Goal: Information Seeking & Learning: Learn about a topic

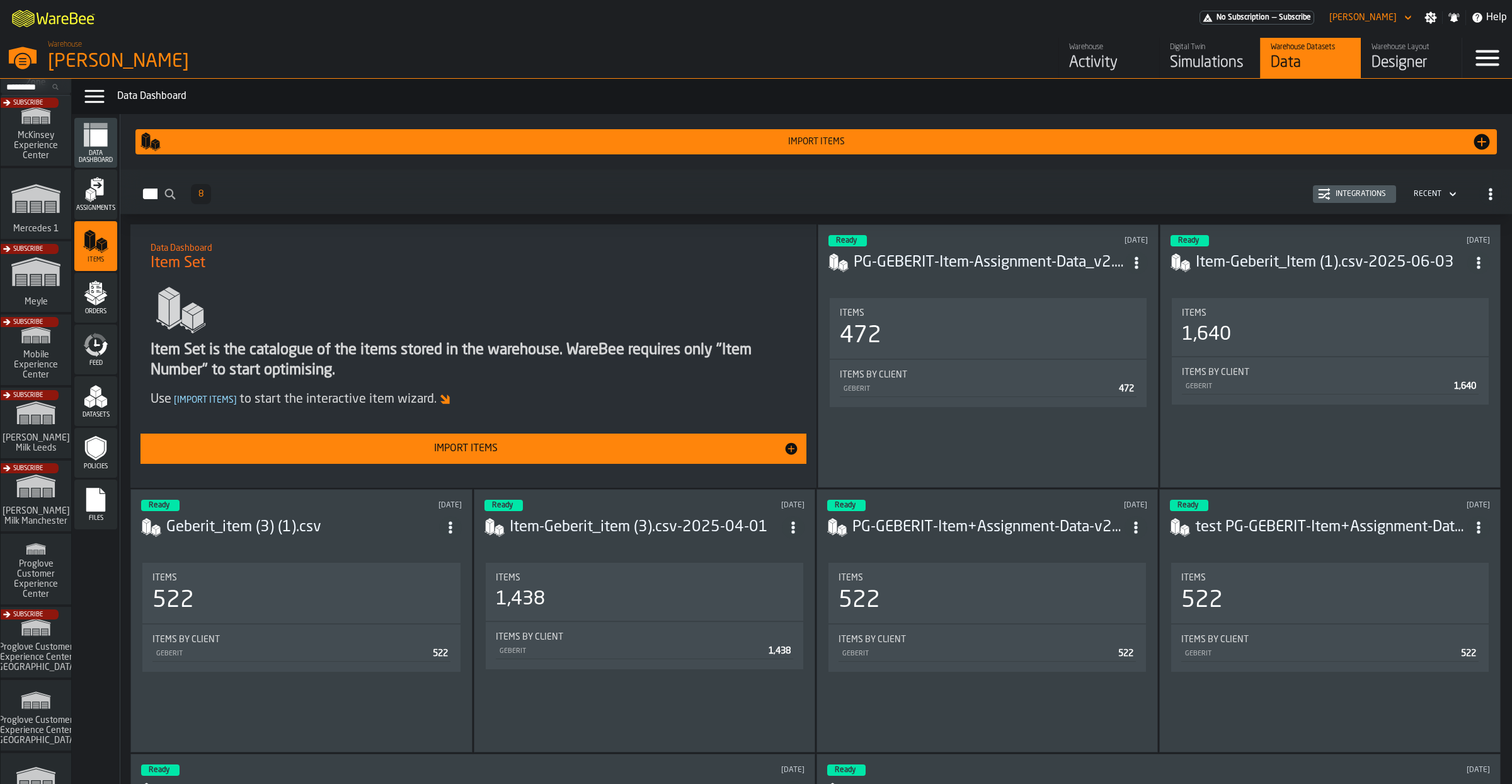
scroll to position [561, 0]
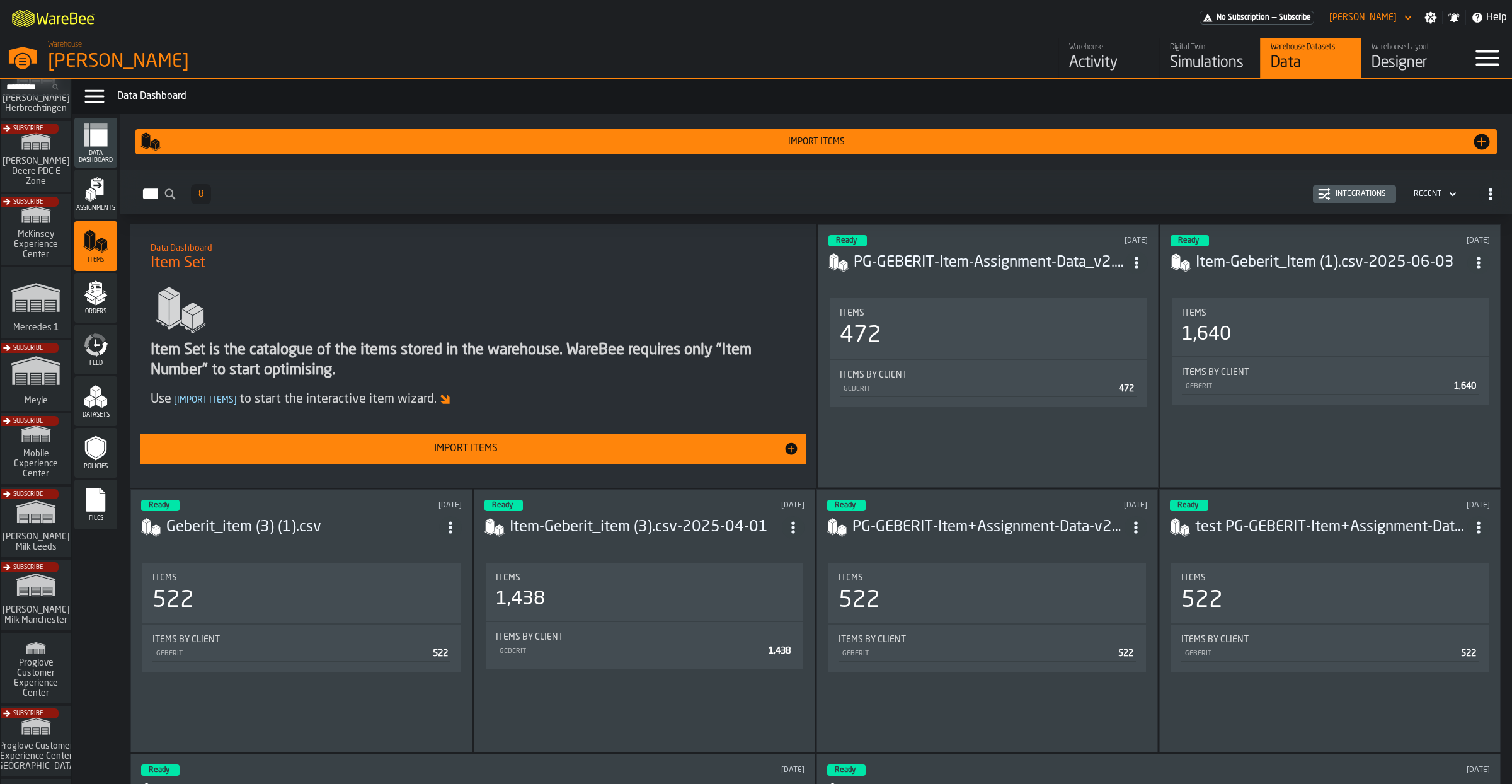
click at [47, 320] on icon "link-to-/wh/i/a24a3e22-db74-4543-ba93-f633e23cdb4e/simulations" at bounding box center [35, 297] width 60 height 50
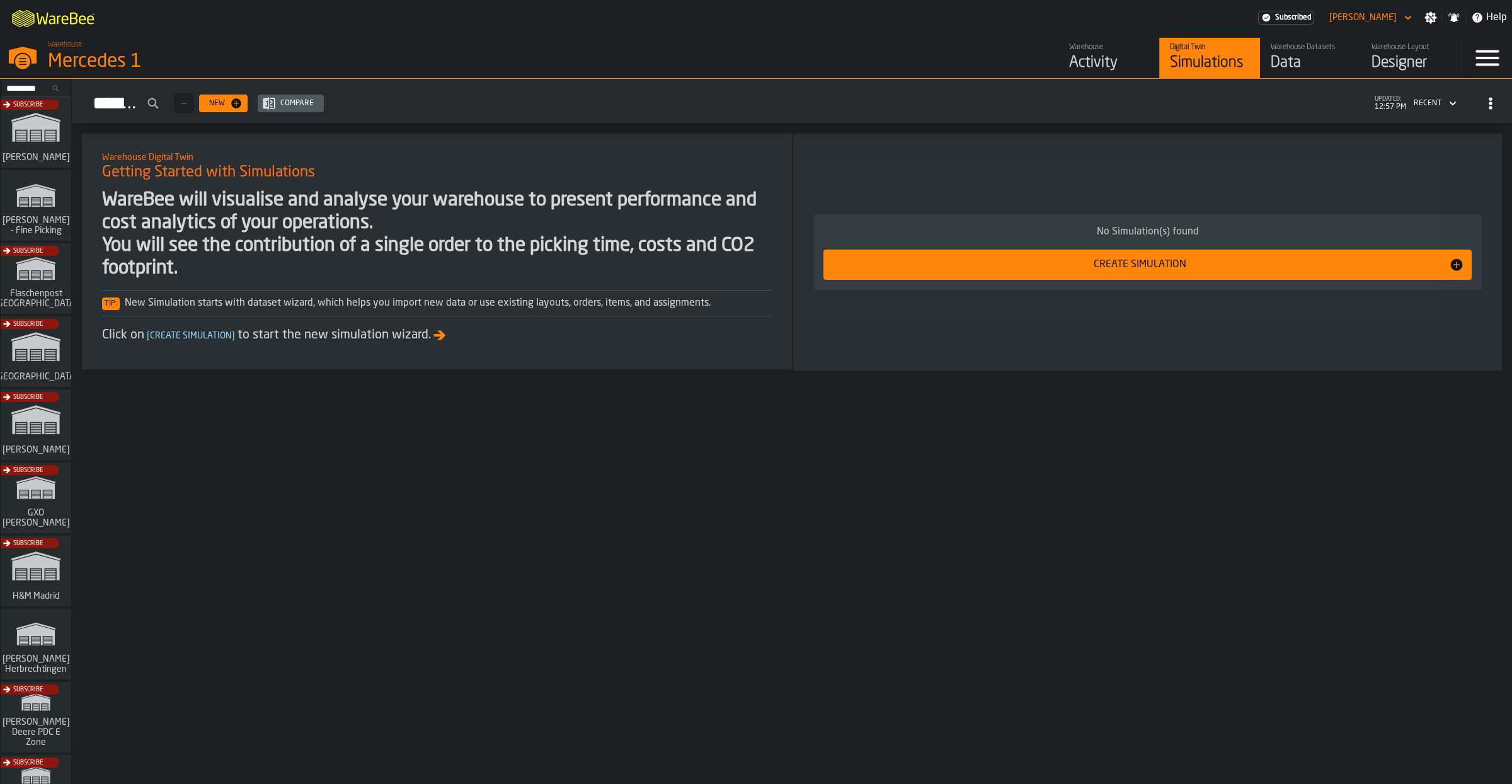
click at [1093, 66] on div "Activity" at bounding box center [1109, 63] width 80 height 20
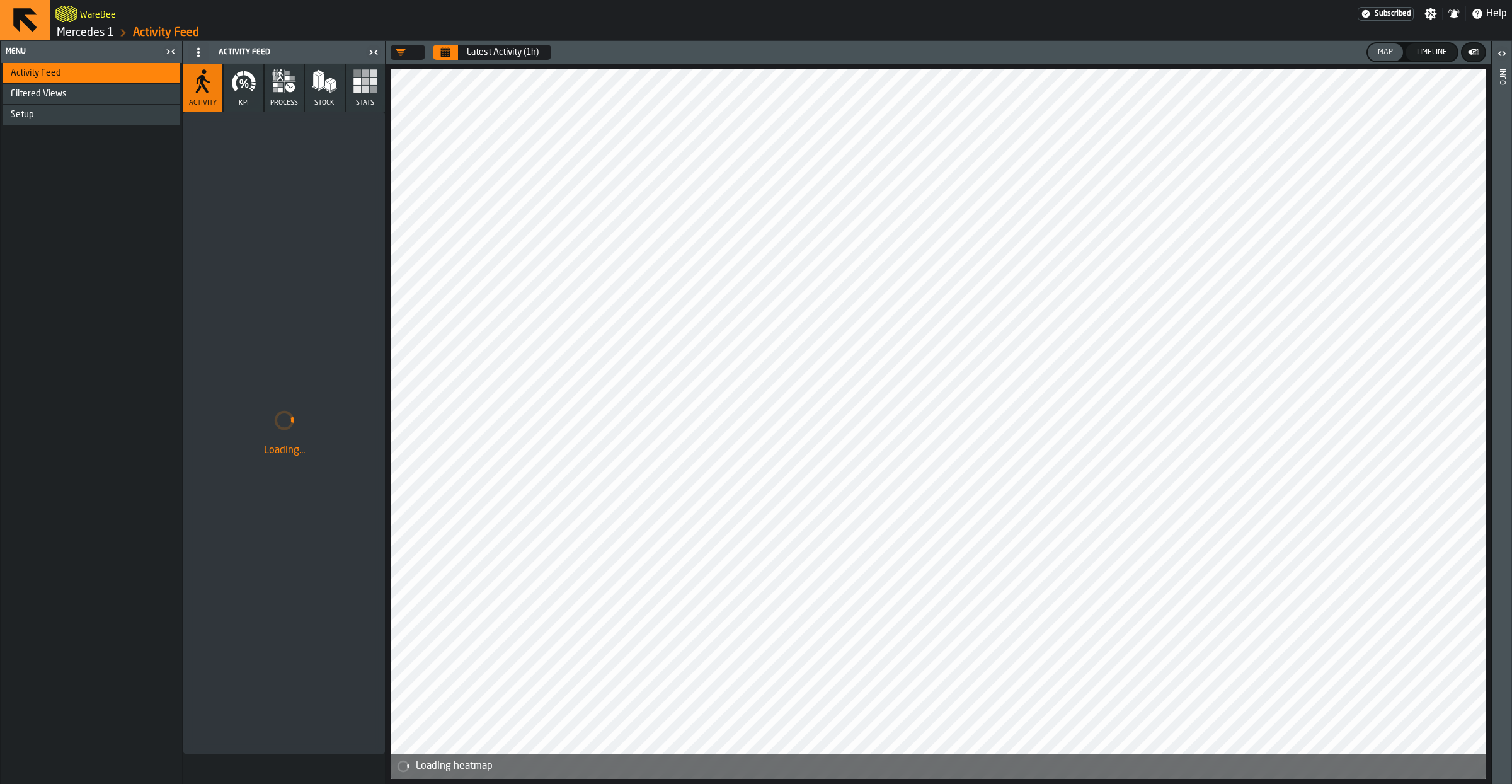
click at [289, 93] on icon "button" at bounding box center [283, 81] width 25 height 25
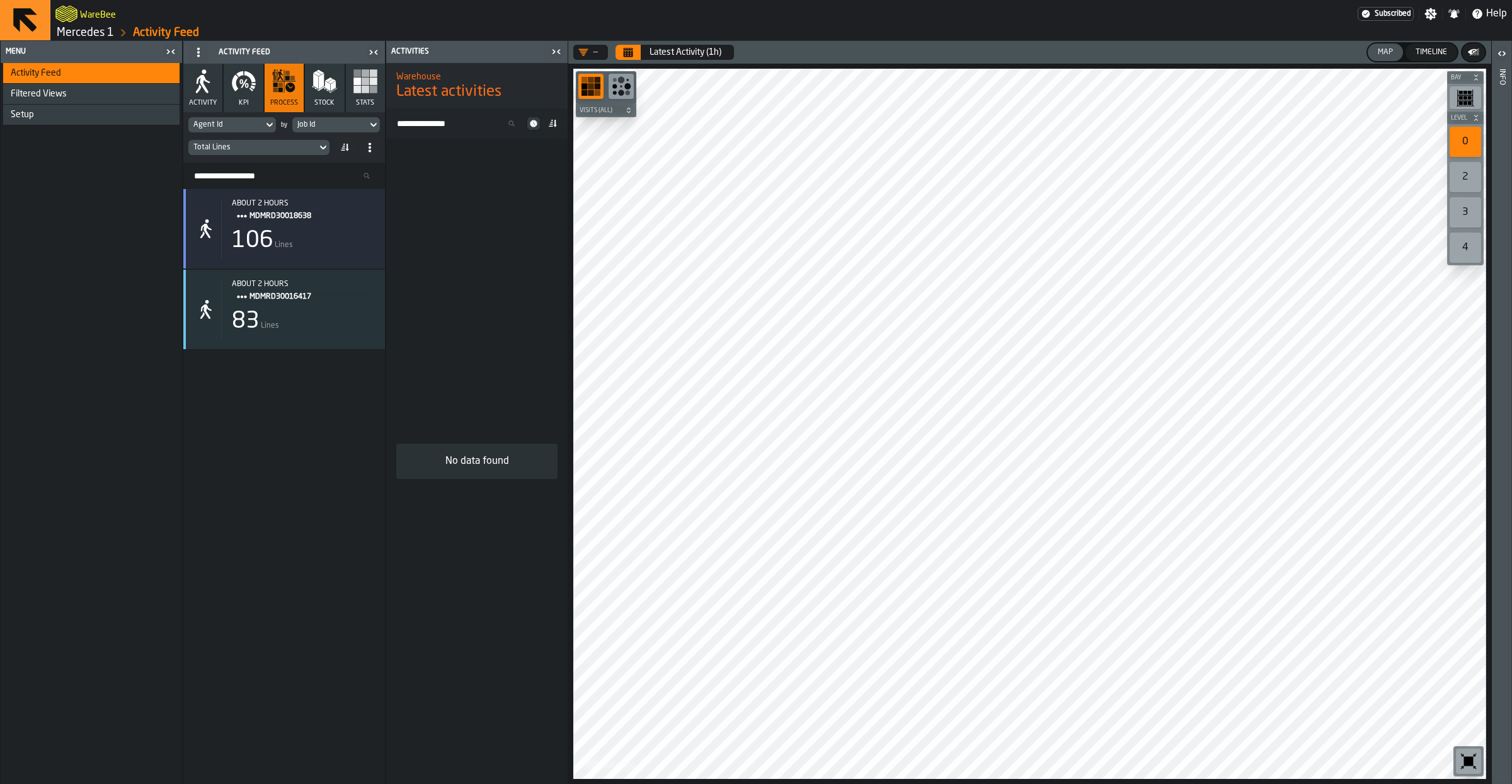
click at [302, 242] on div "106 Lines" at bounding box center [303, 240] width 143 height 25
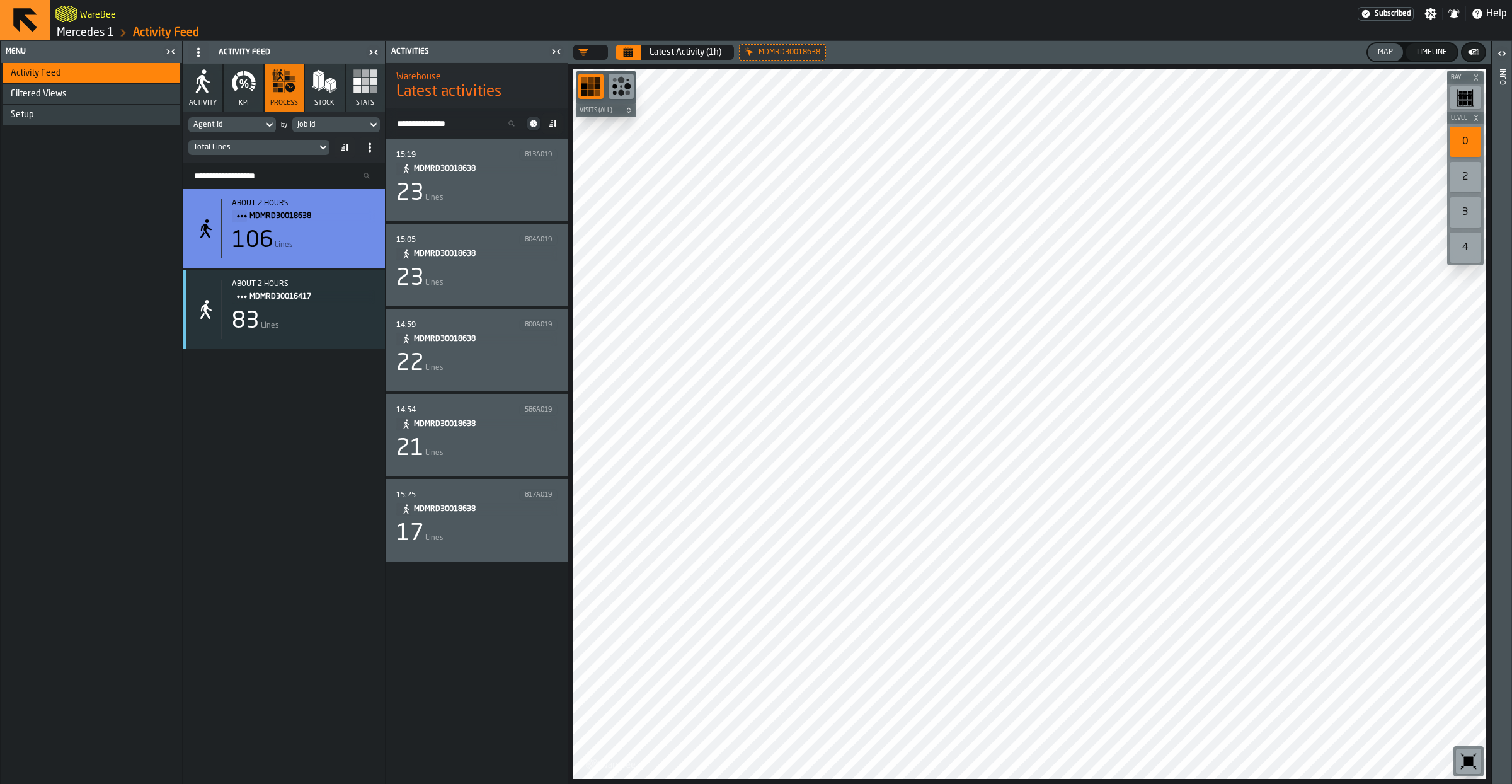
drag, startPoint x: 462, startPoint y: 195, endPoint x: 552, endPoint y: 195, distance: 90.0
click at [552, 195] on div "23 Lines" at bounding box center [477, 193] width 161 height 25
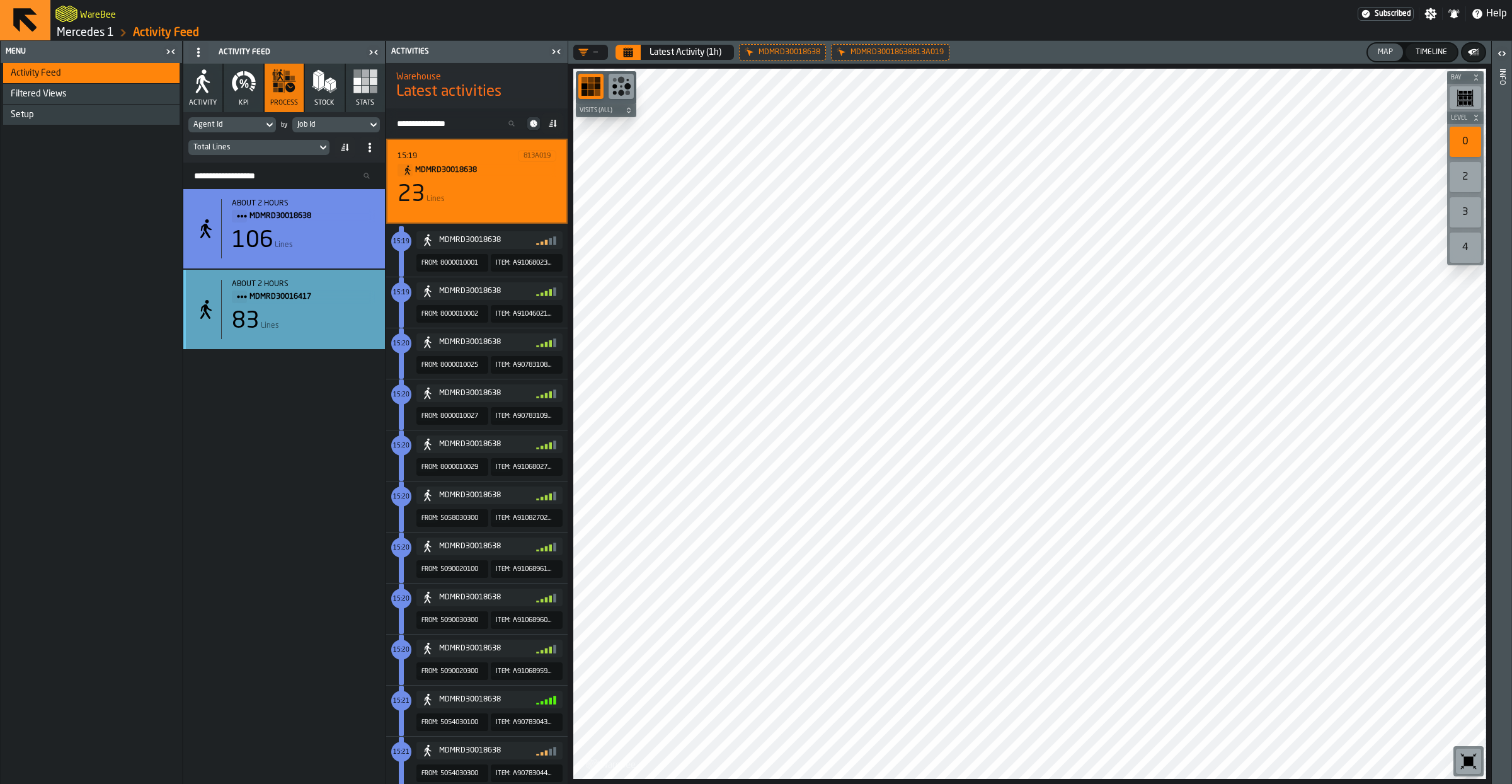
click at [293, 329] on div "83 Lines" at bounding box center [303, 320] width 143 height 25
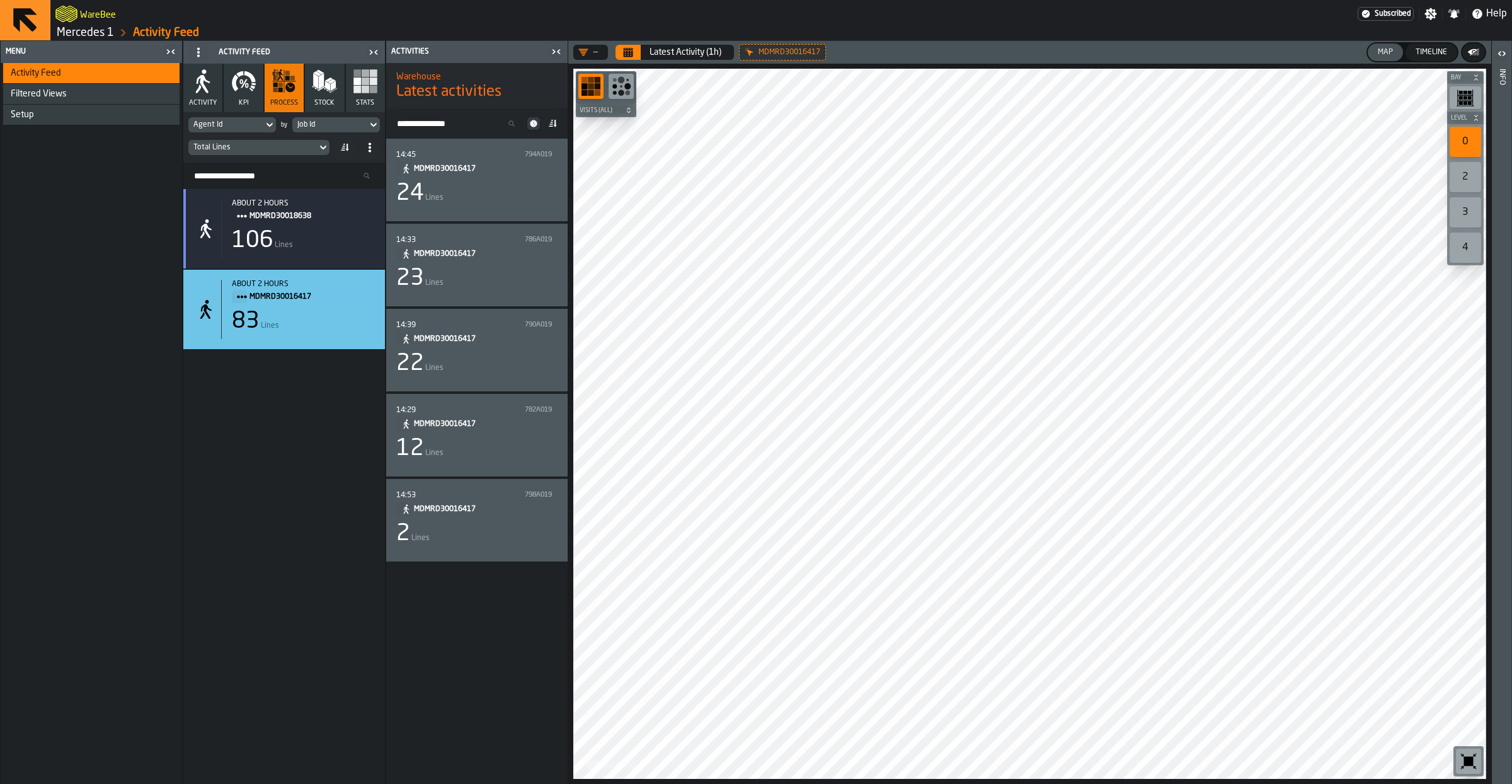
click at [623, 49] on button "Calendar" at bounding box center [628, 52] width 25 height 15
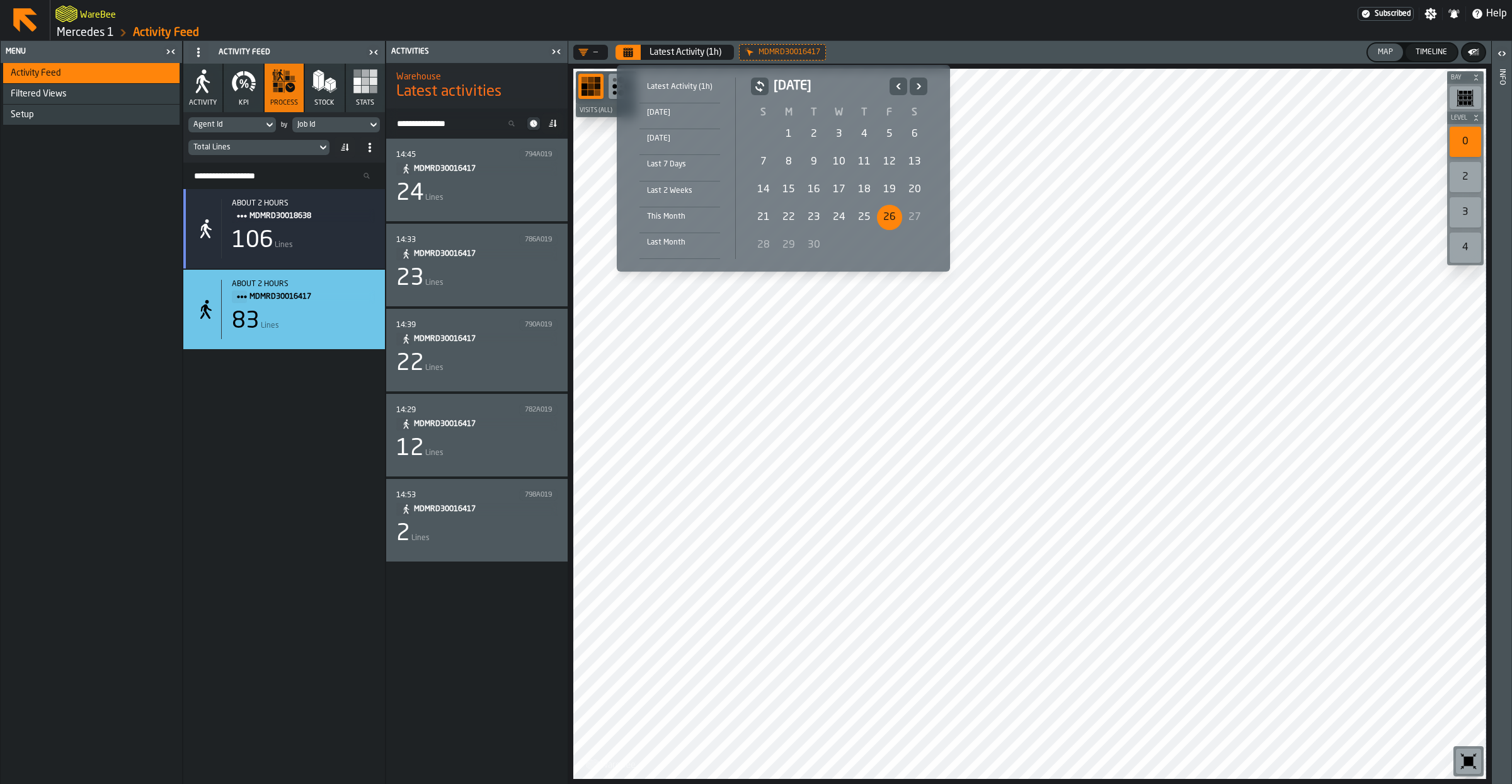
click at [661, 118] on div "[DATE]" at bounding box center [680, 112] width 81 height 14
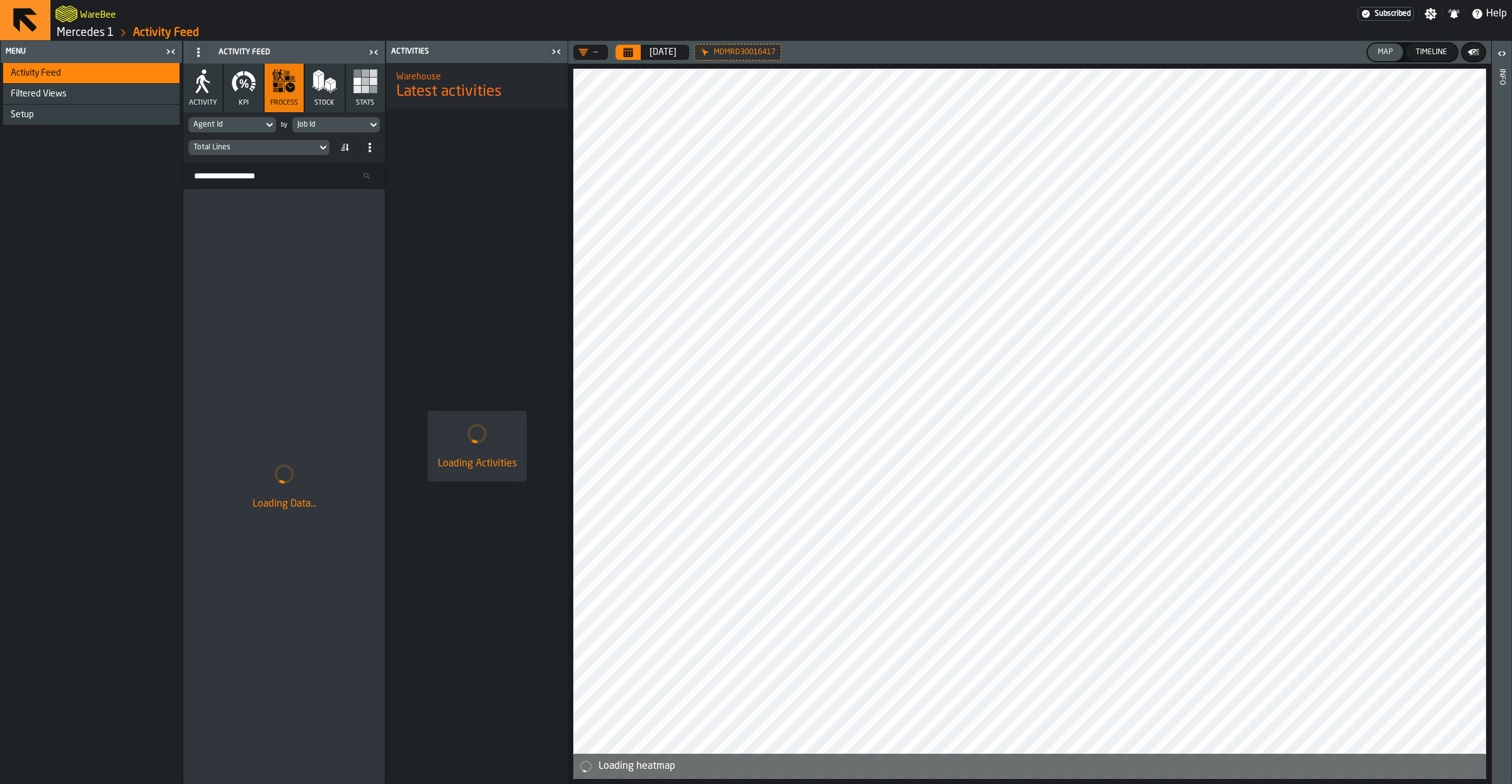
click at [0, 0] on icon at bounding box center [0, 0] width 0 height 0
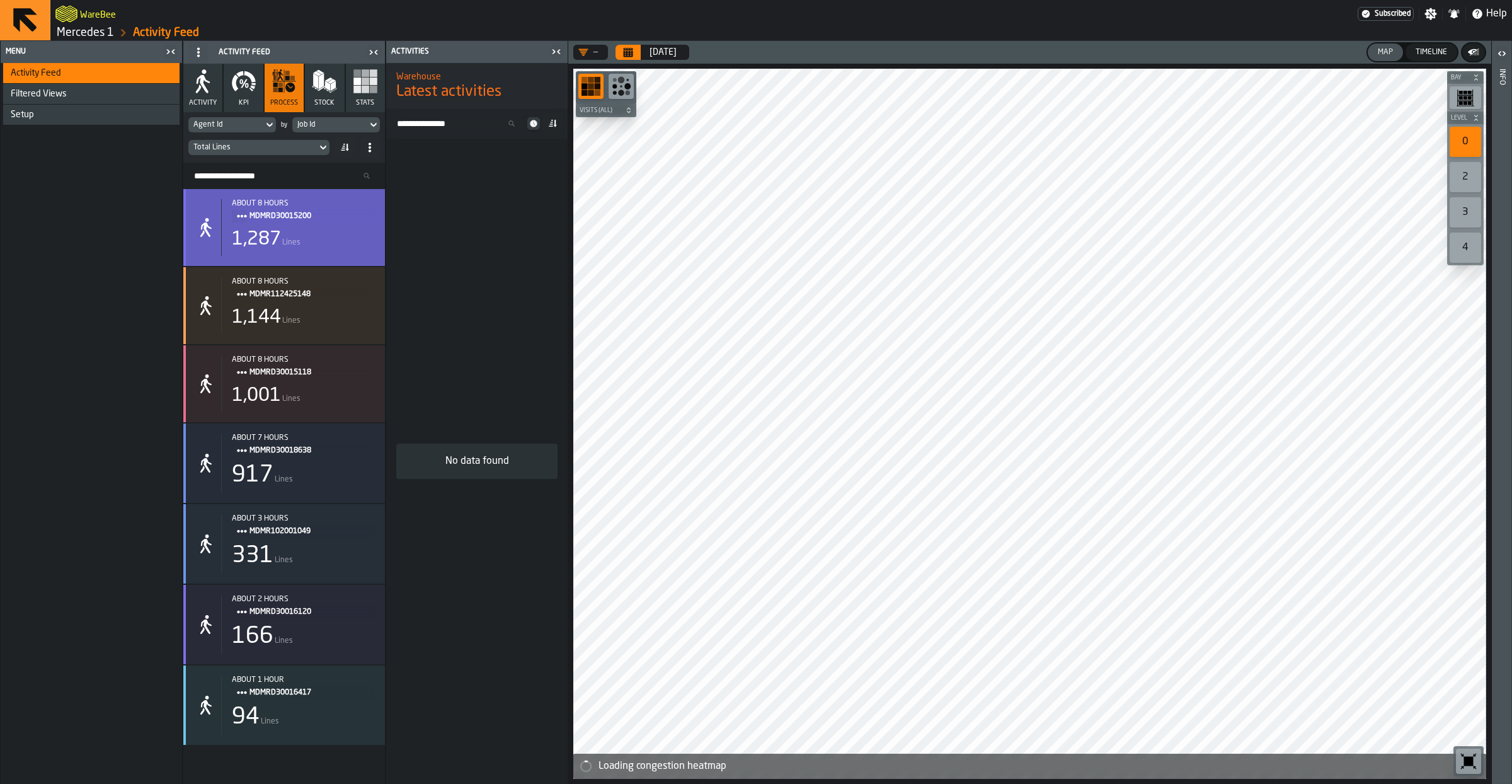
click at [249, 236] on div "1,287" at bounding box center [256, 239] width 49 height 22
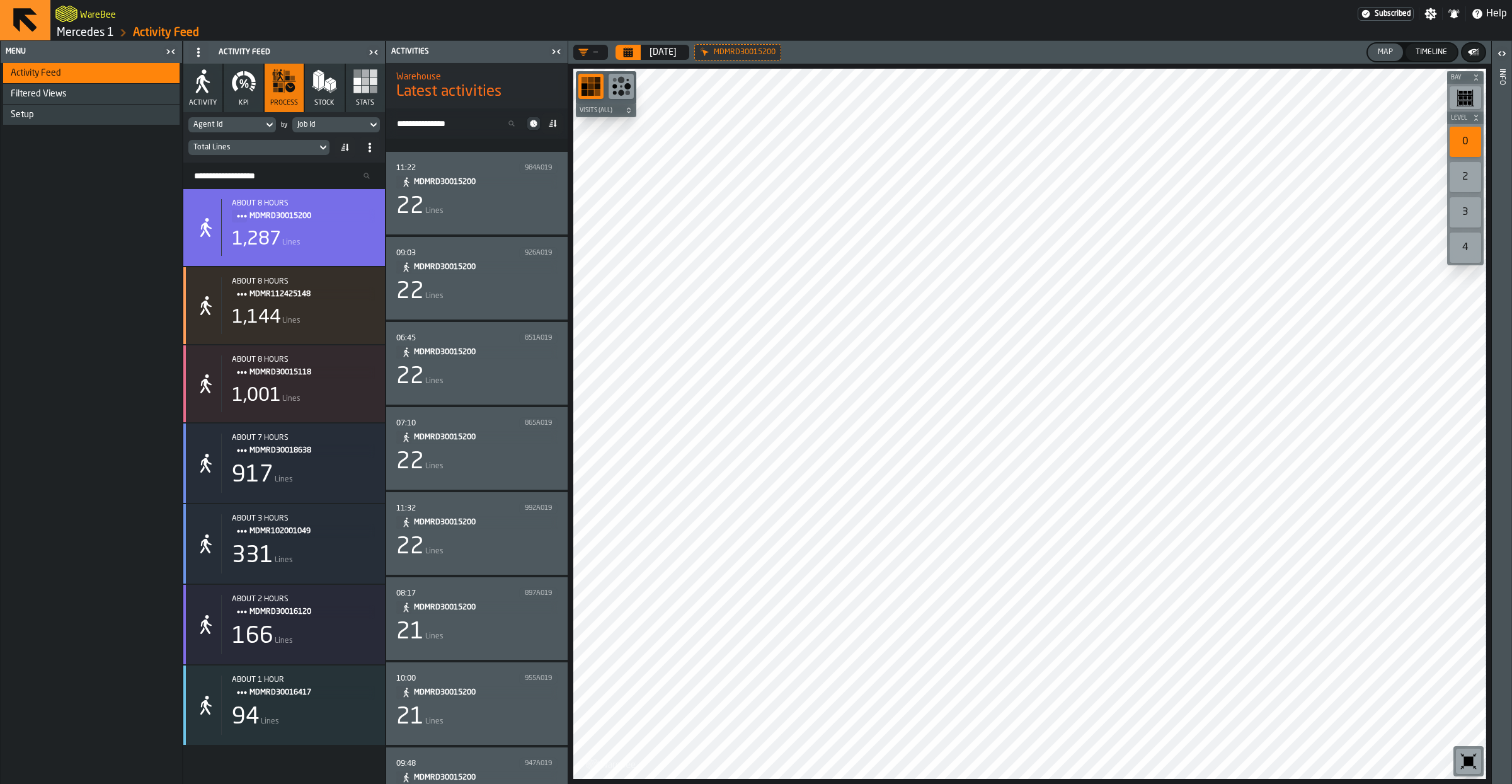
scroll to position [4029, 0]
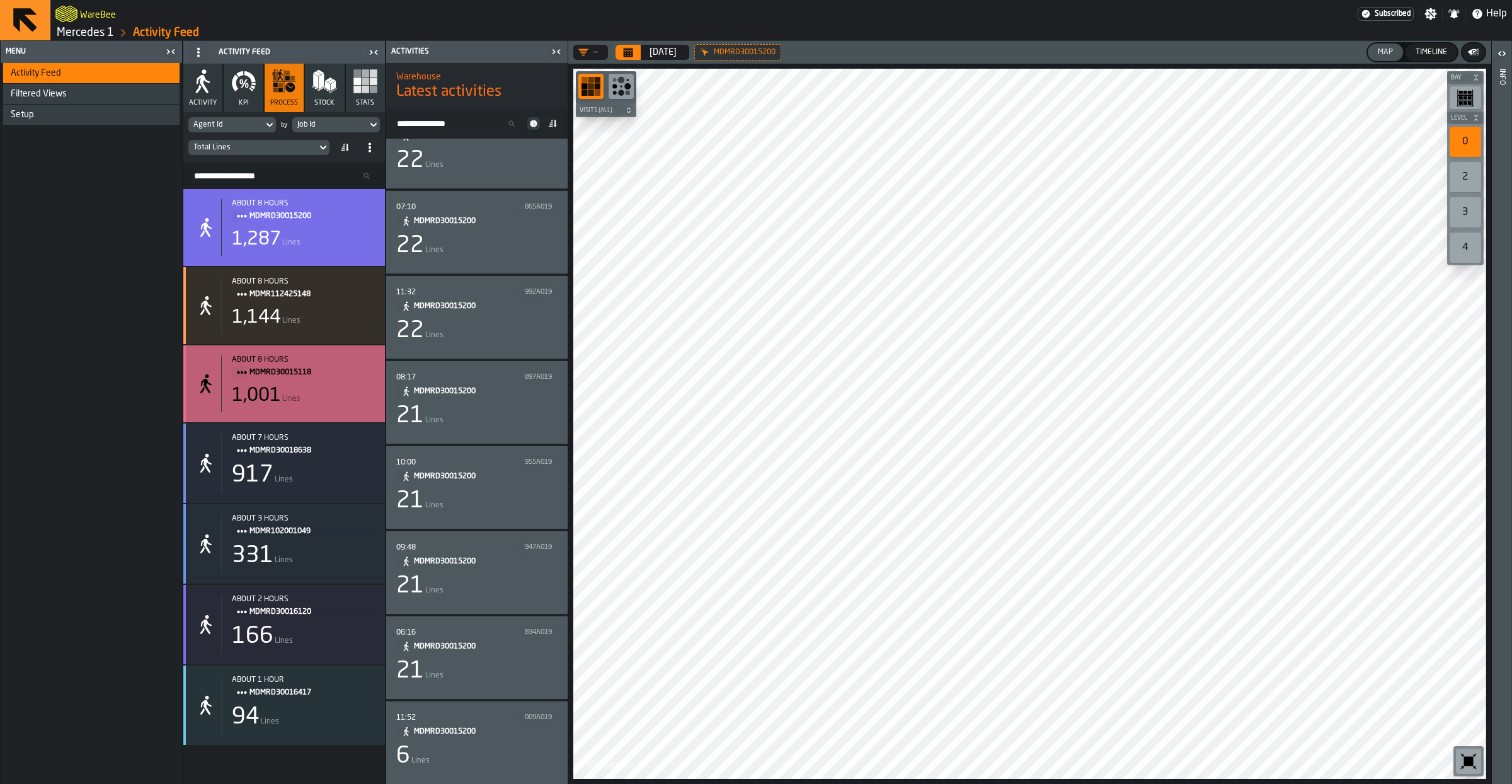
click at [257, 406] on div "1,001" at bounding box center [256, 395] width 49 height 22
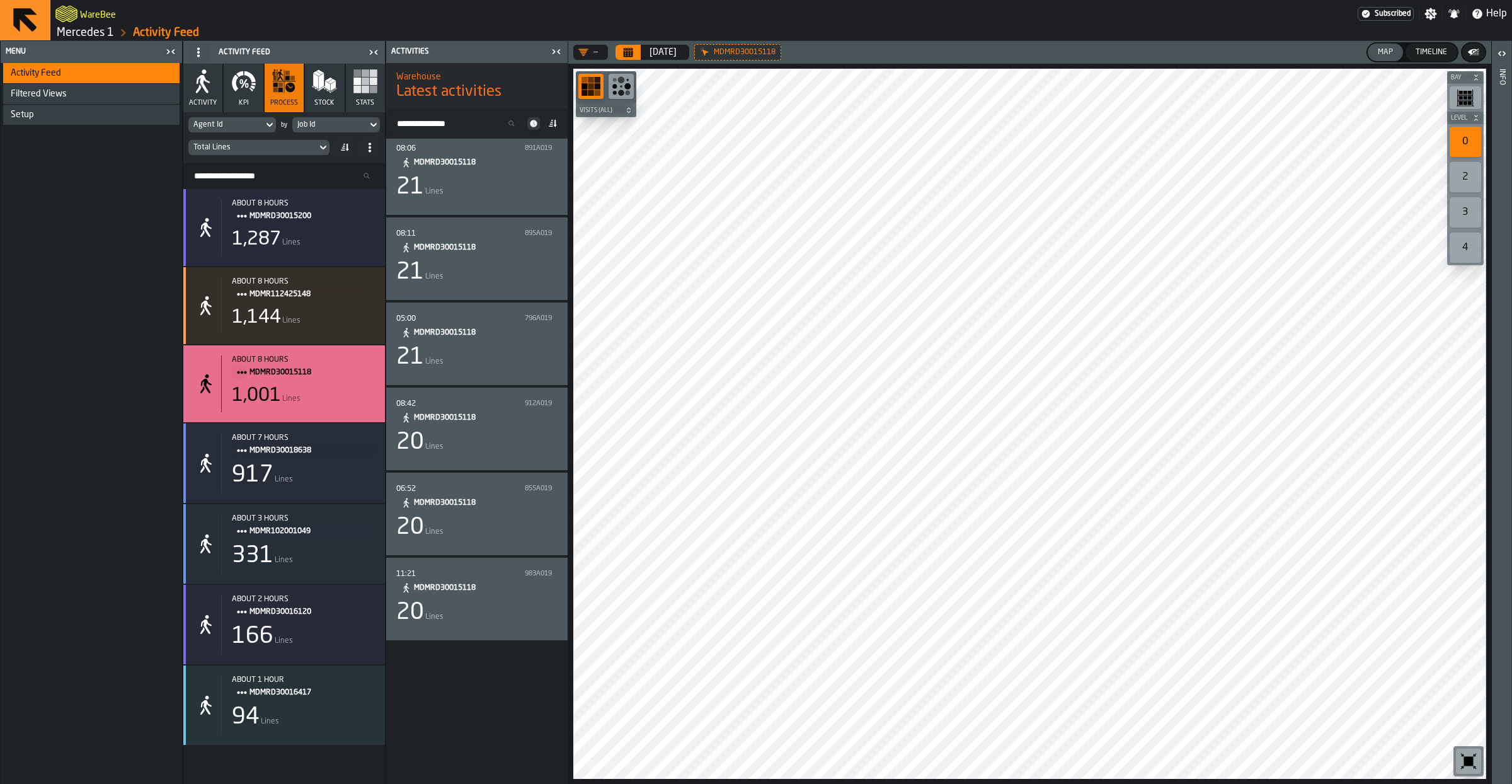
scroll to position [1097, 0]
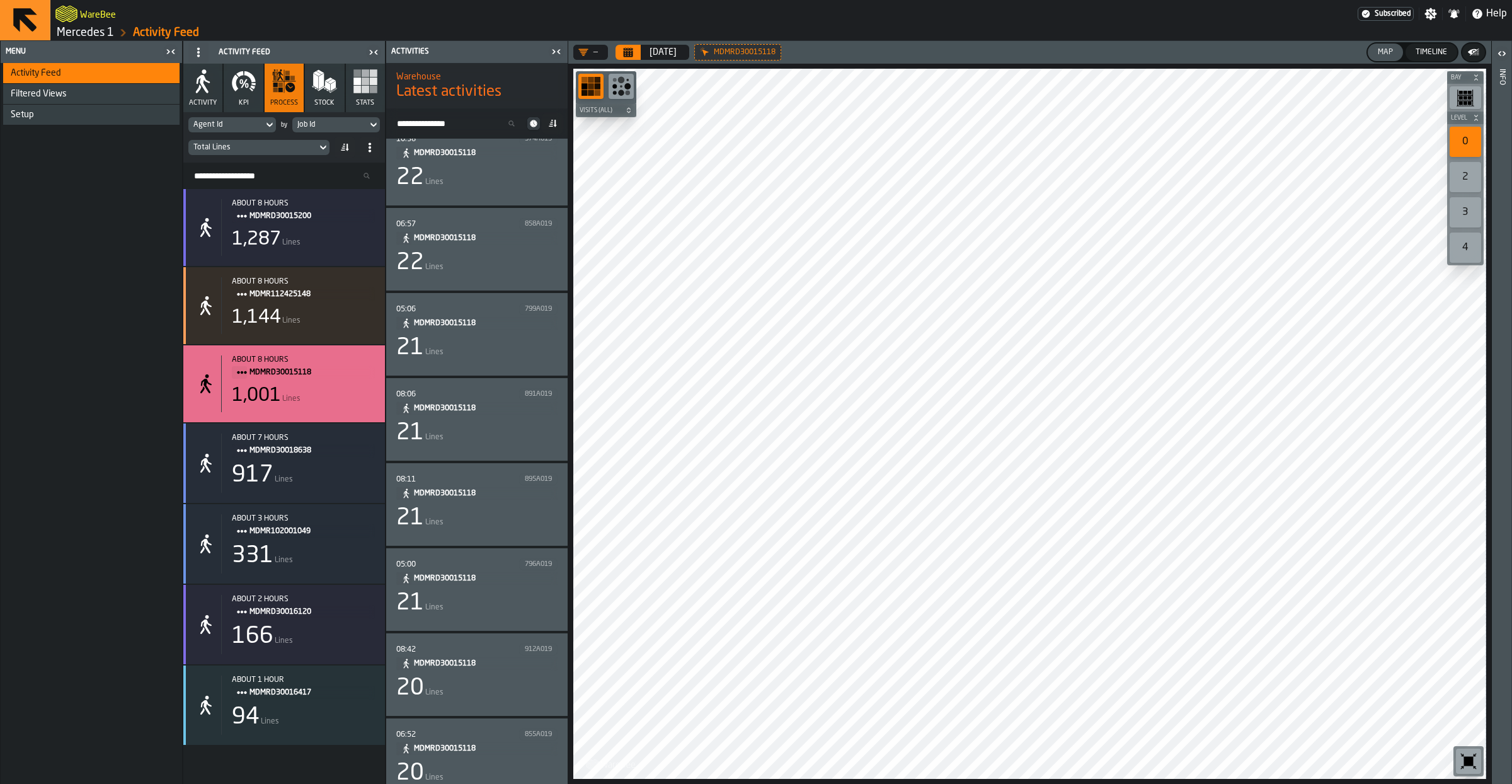
click at [737, 783] on div "Bay Level 0 2 3 4 M A K I N G W A R E H O U S E S M O R E EF F I C I E N T Visi…" at bounding box center [1030, 424] width 923 height 720
click at [1468, 762] on icon "button-toolbar-undefined" at bounding box center [1469, 761] width 9 height 9
click at [593, 55] on div "—" at bounding box center [588, 52] width 19 height 10
click at [626, 74] on div "—" at bounding box center [635, 75] width 106 height 15
click at [628, 52] on icon "Calendar" at bounding box center [629, 53] width 9 height 6
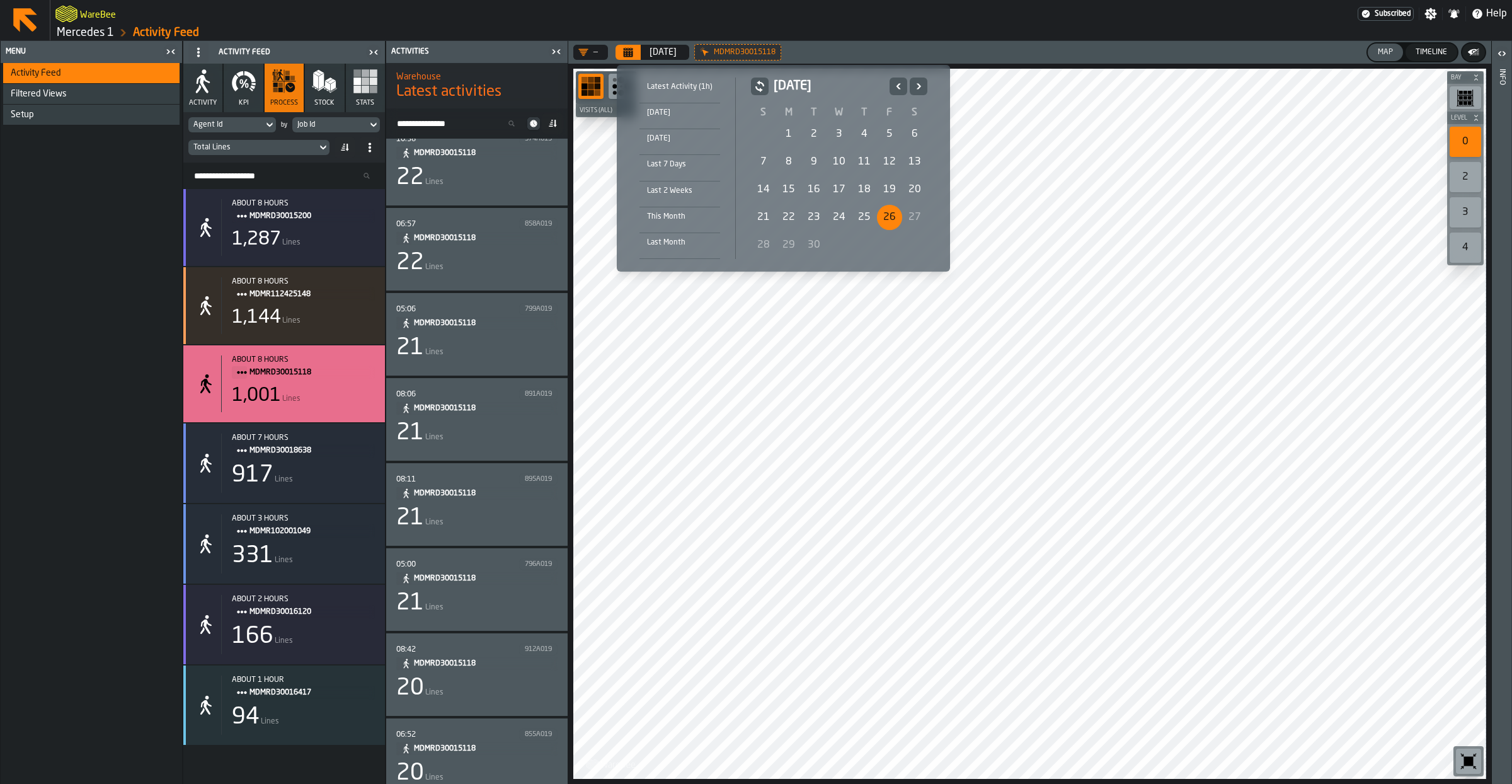
click at [841, 131] on div "3" at bounding box center [839, 133] width 25 height 25
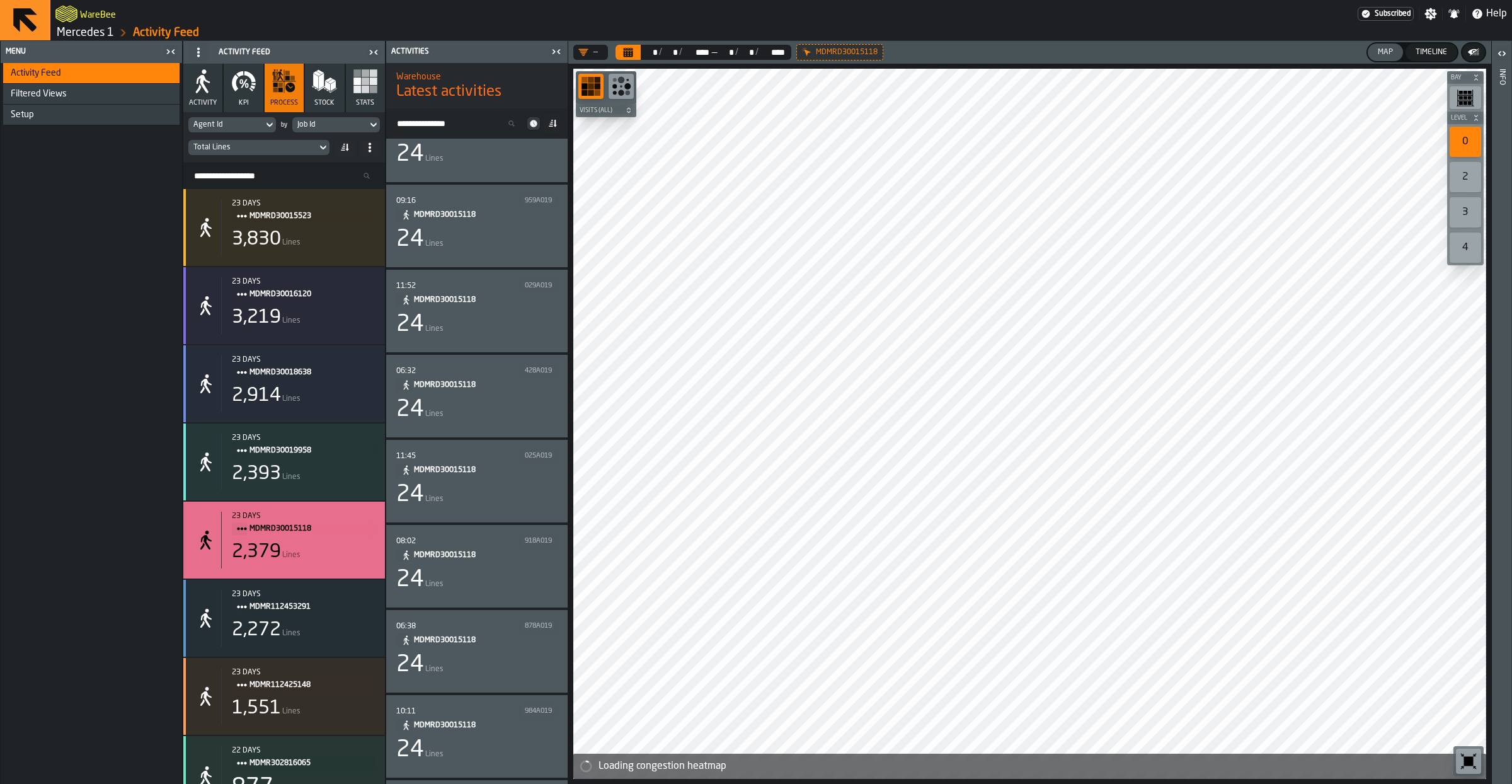
scroll to position [1702, 0]
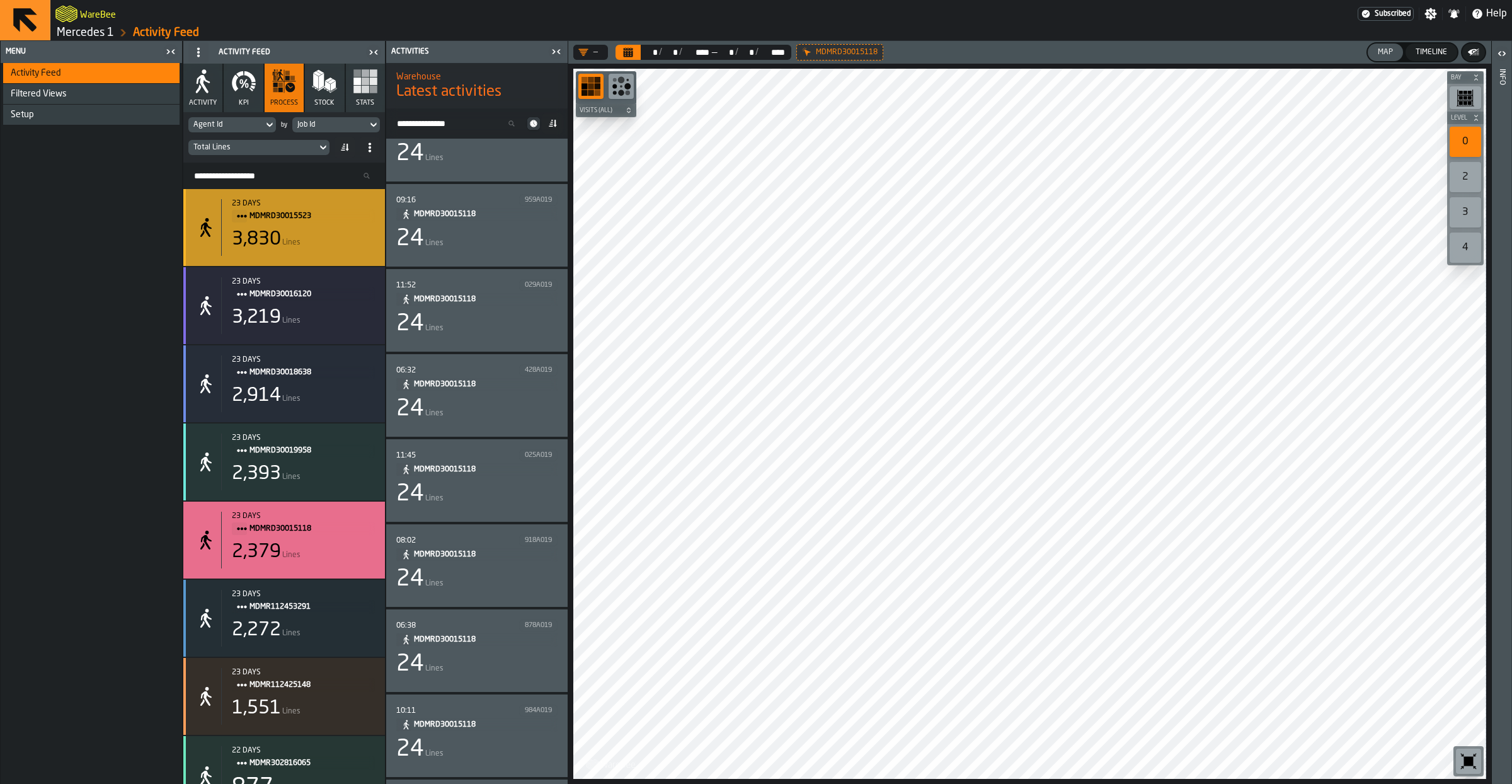
click at [273, 251] on div "3,830" at bounding box center [256, 239] width 49 height 22
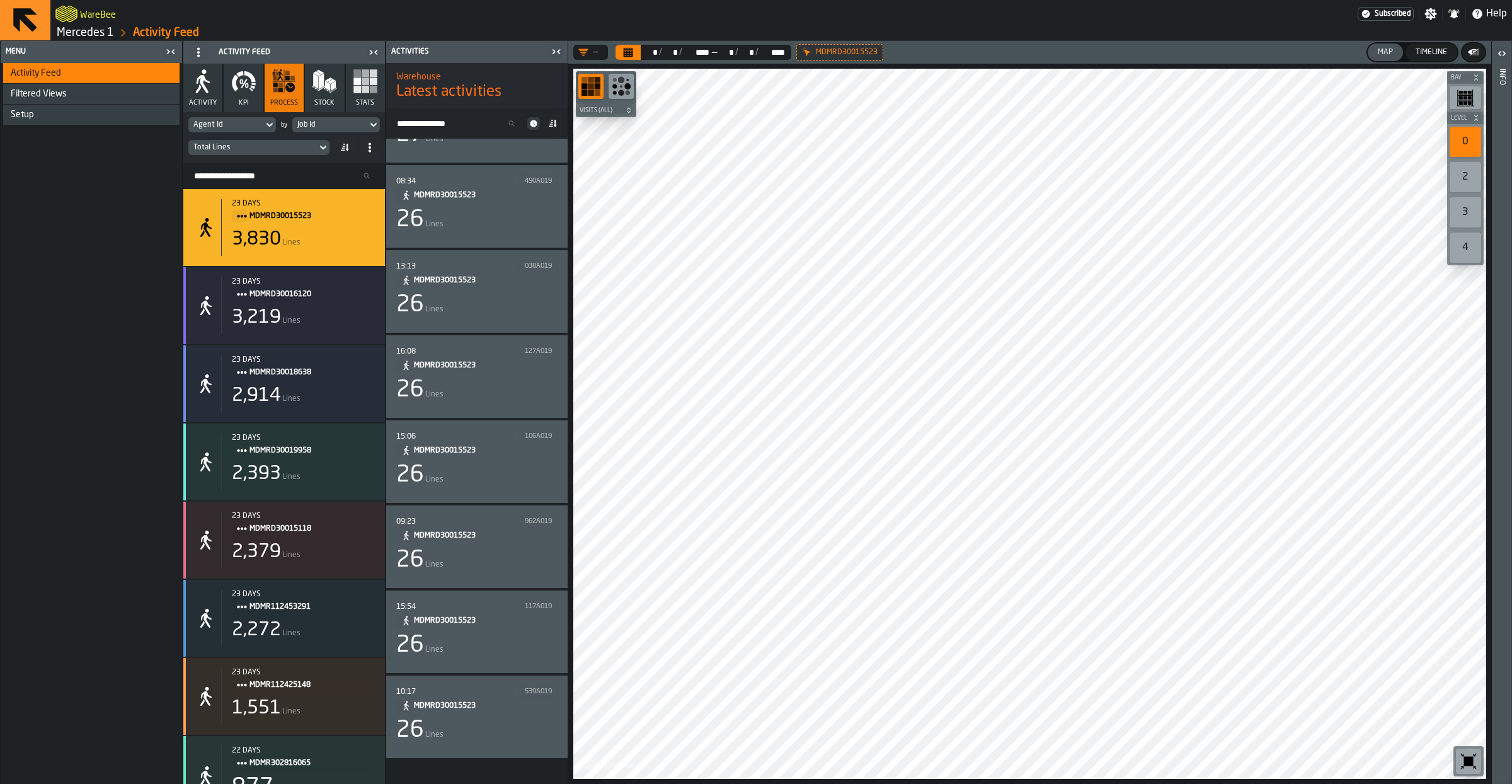
scroll to position [0, 0]
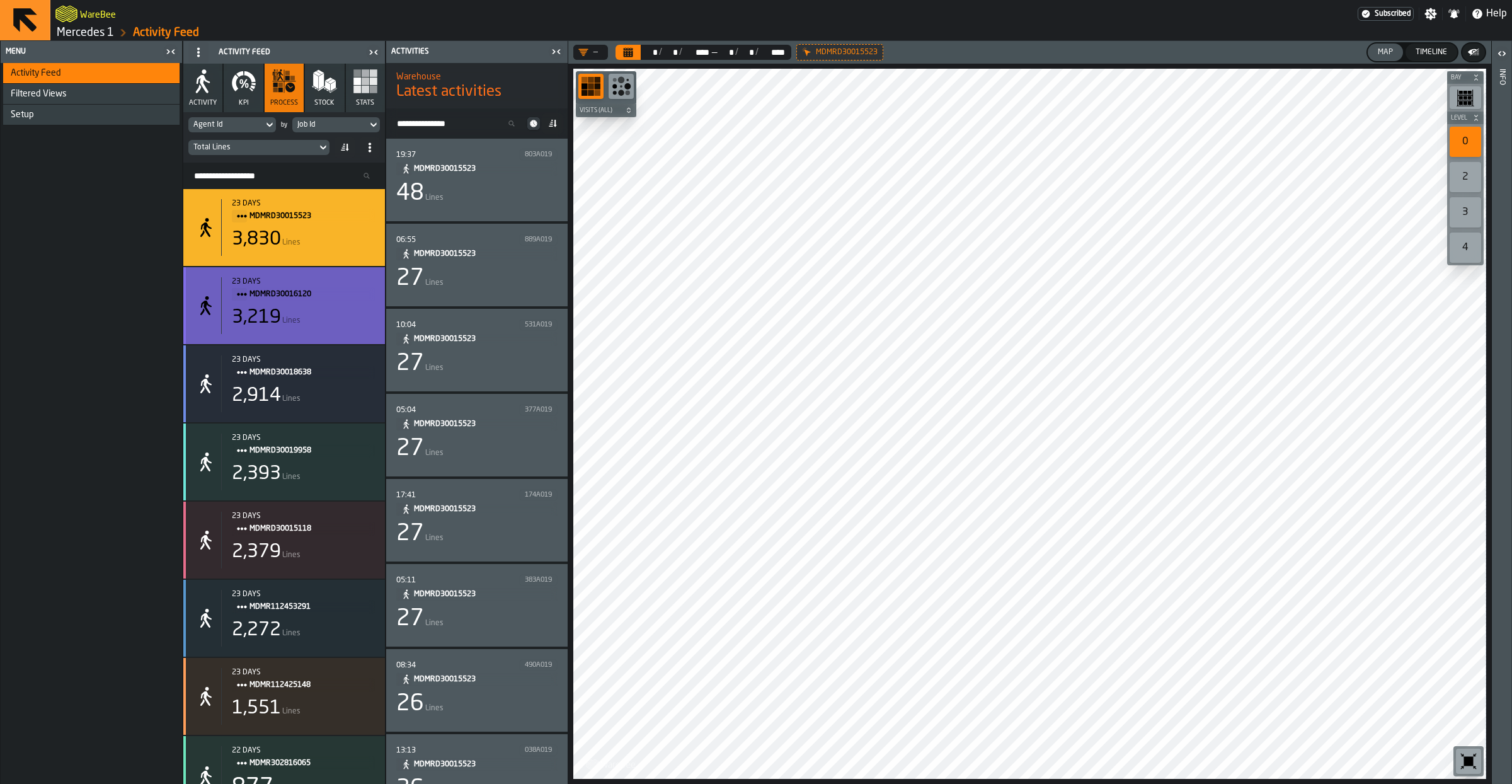
click at [283, 329] on div "3,219 Lines" at bounding box center [303, 317] width 143 height 22
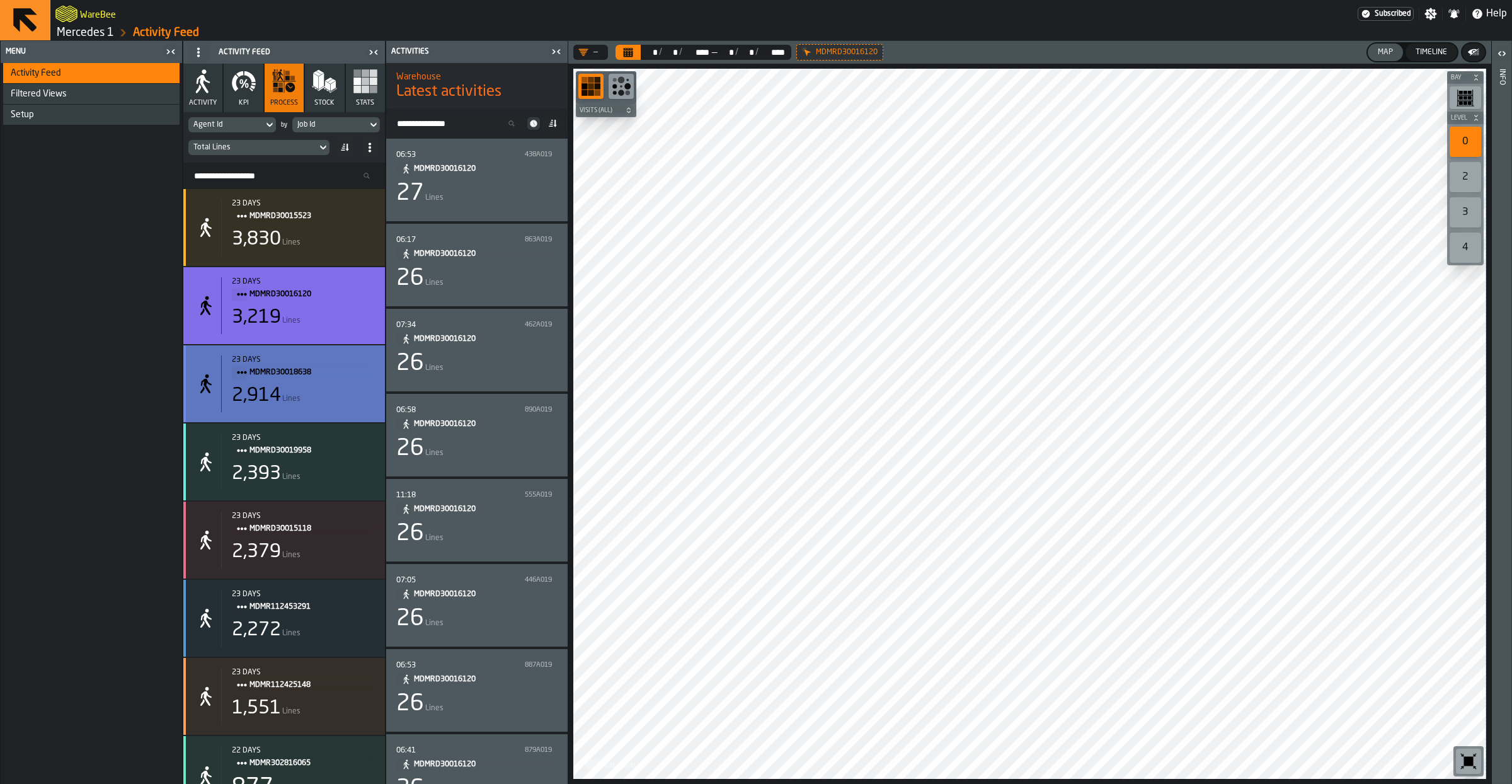
click at [306, 388] on div "23 days MDMRD30018638 2,914 Lines" at bounding box center [298, 383] width 154 height 56
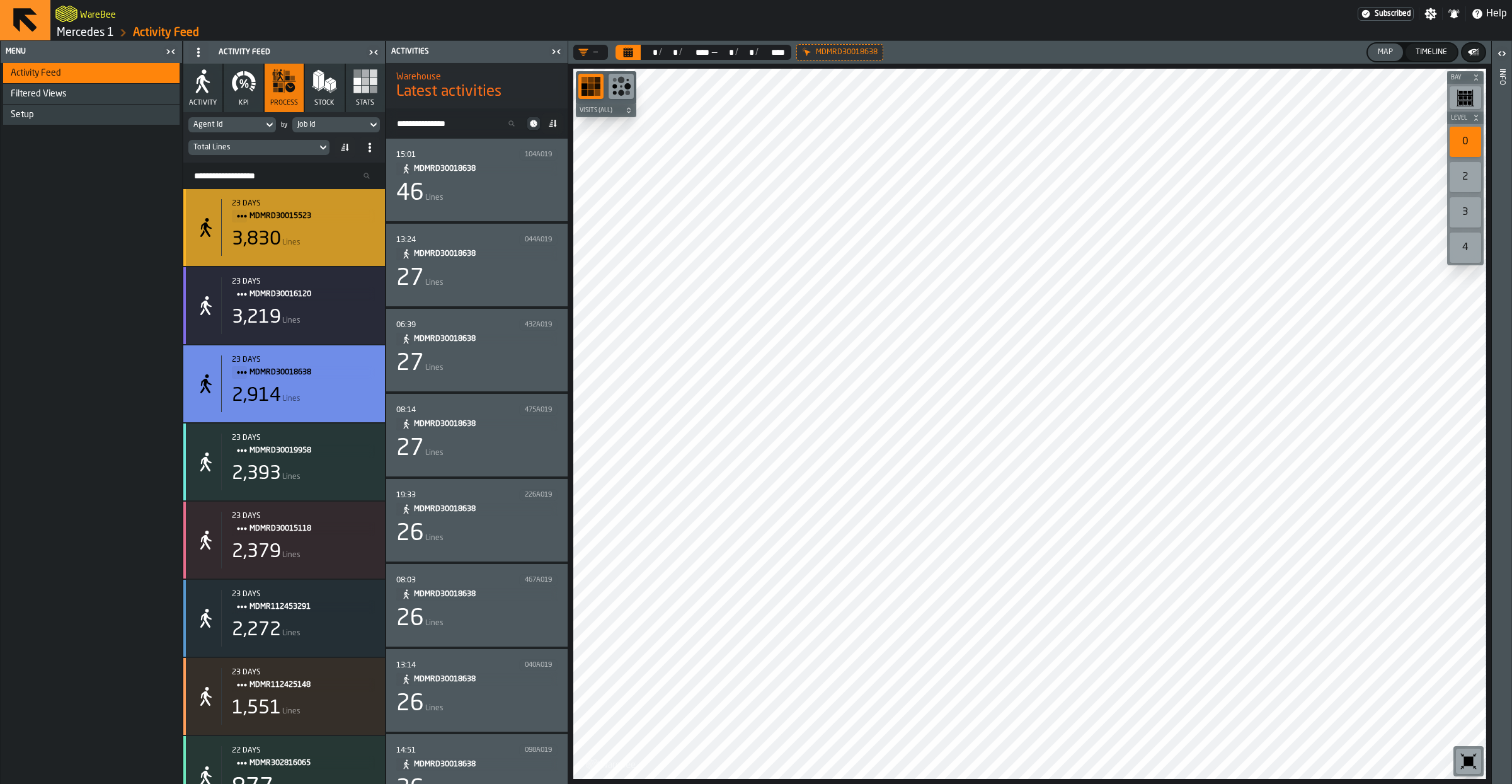
click at [283, 249] on div "3,830 Lines" at bounding box center [303, 239] width 143 height 22
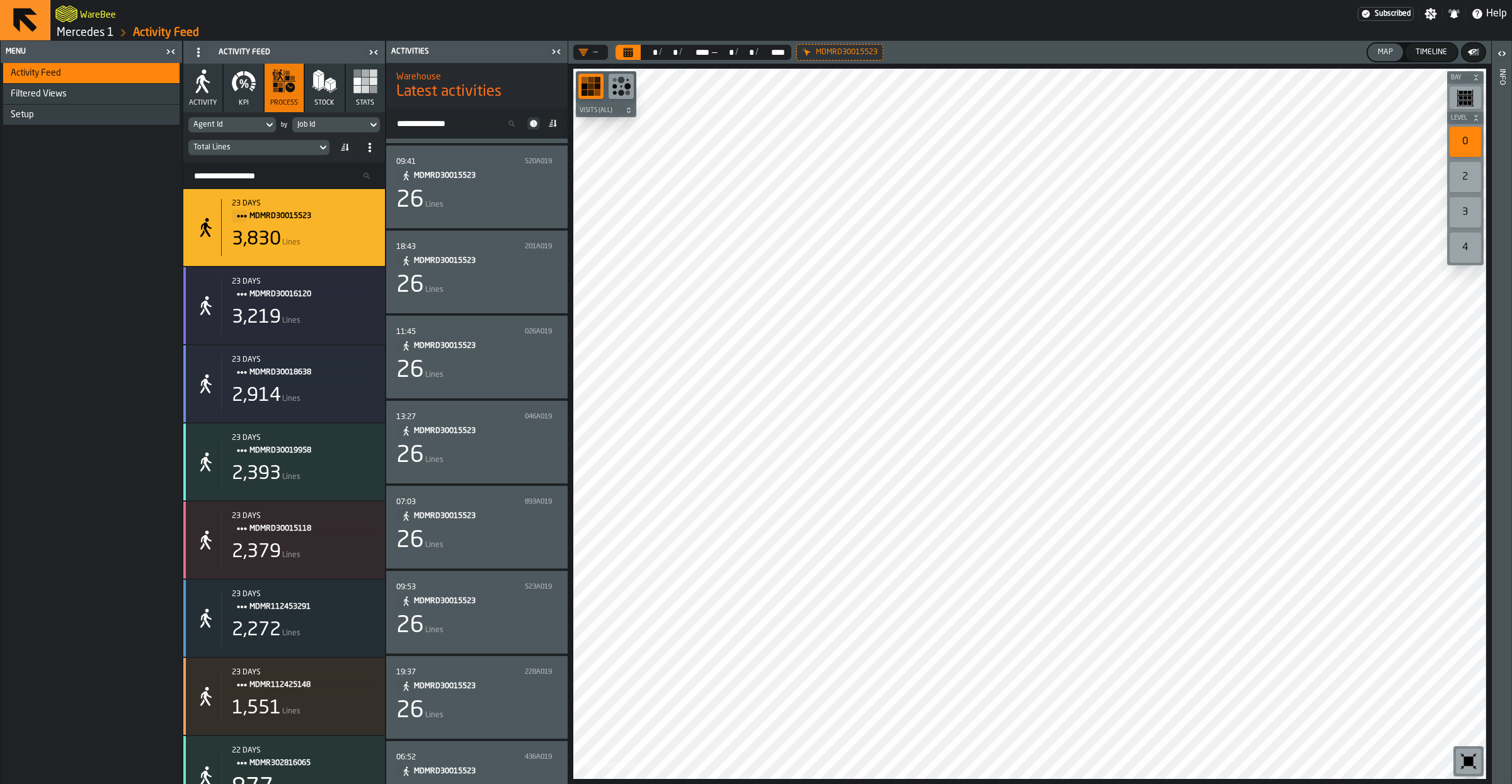
click at [295, 181] on input "Search Resources..." at bounding box center [283, 176] width 192 height 17
type input "*******"
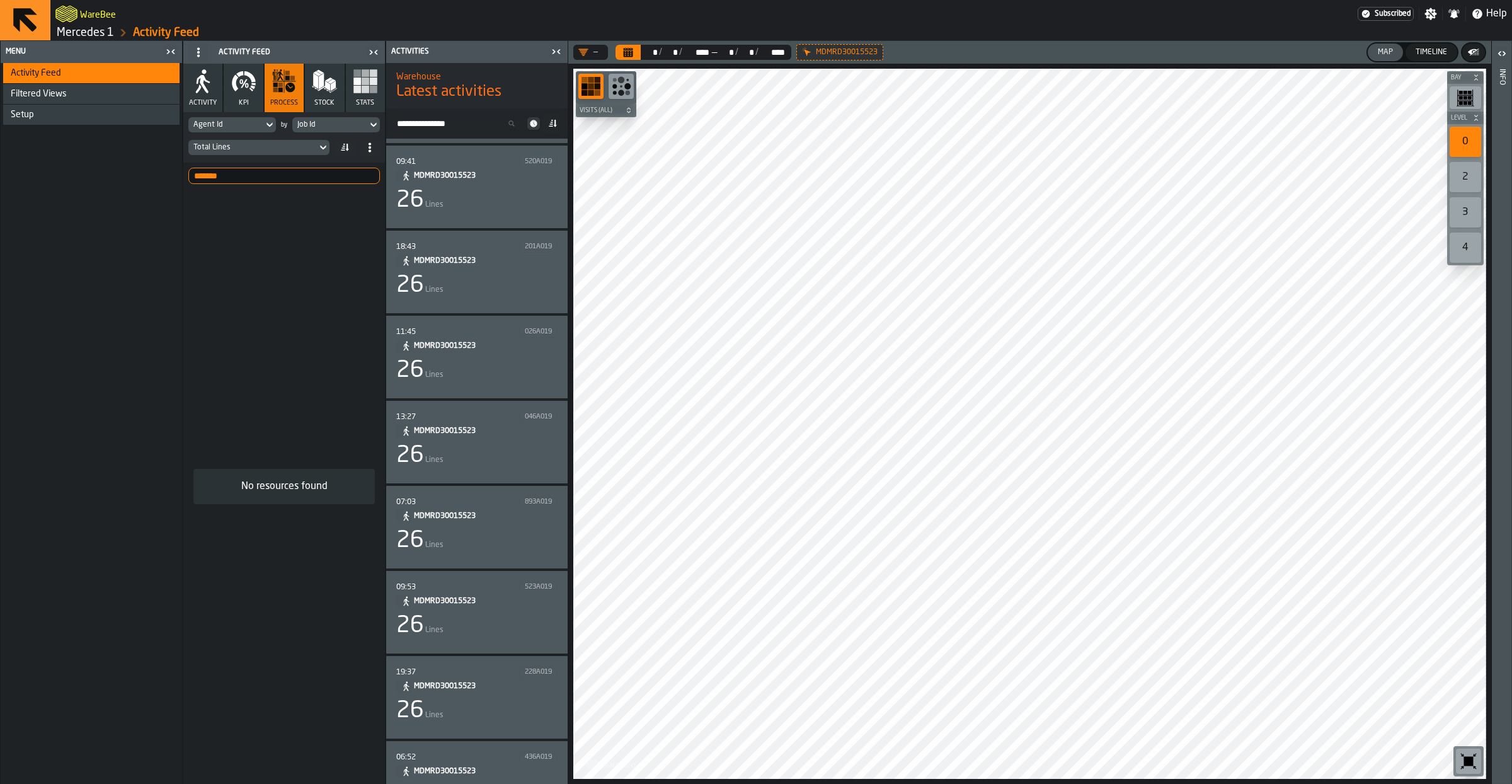
click at [243, 176] on input "*******" at bounding box center [283, 176] width 192 height 17
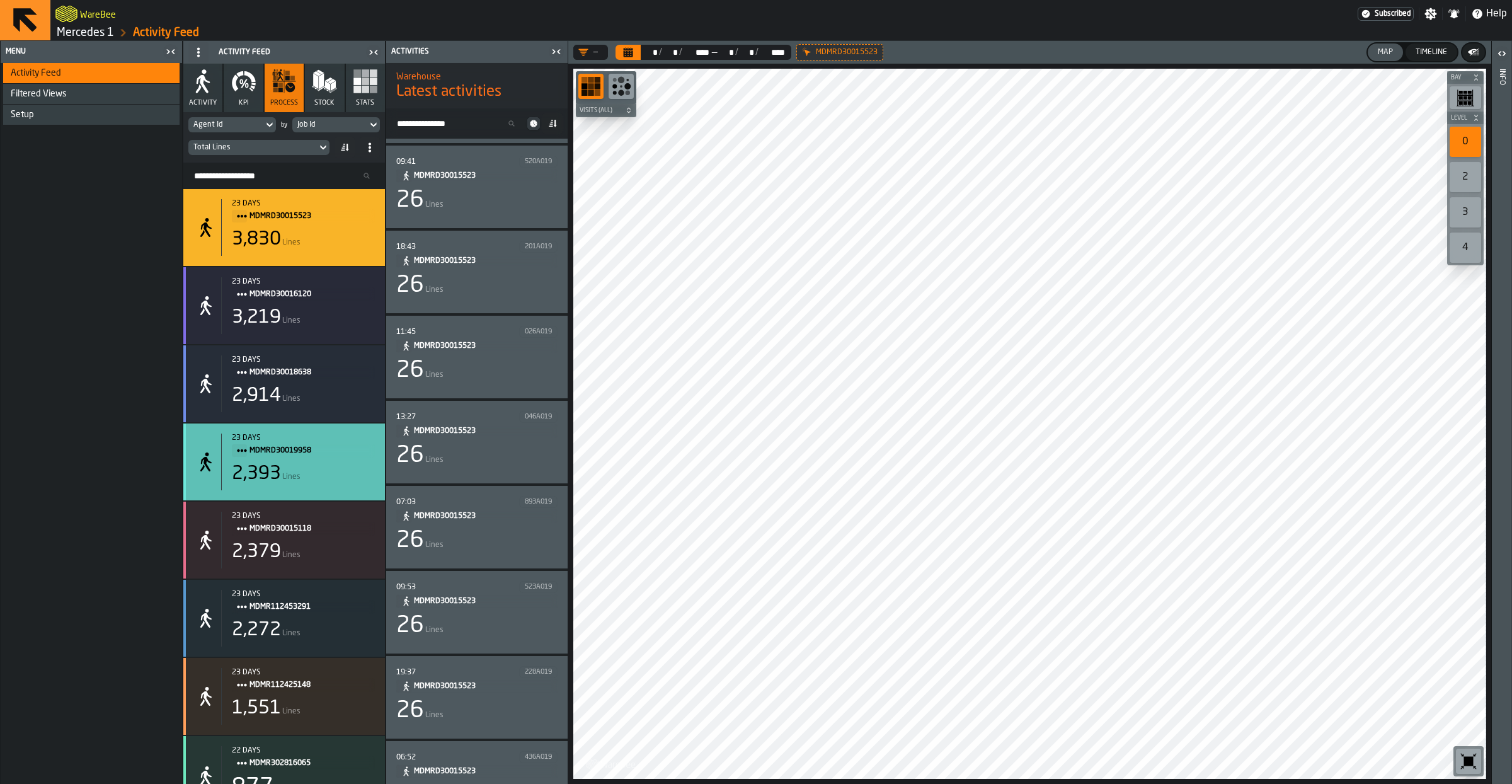
click at [328, 484] on div "2,393 Lines" at bounding box center [303, 474] width 143 height 22
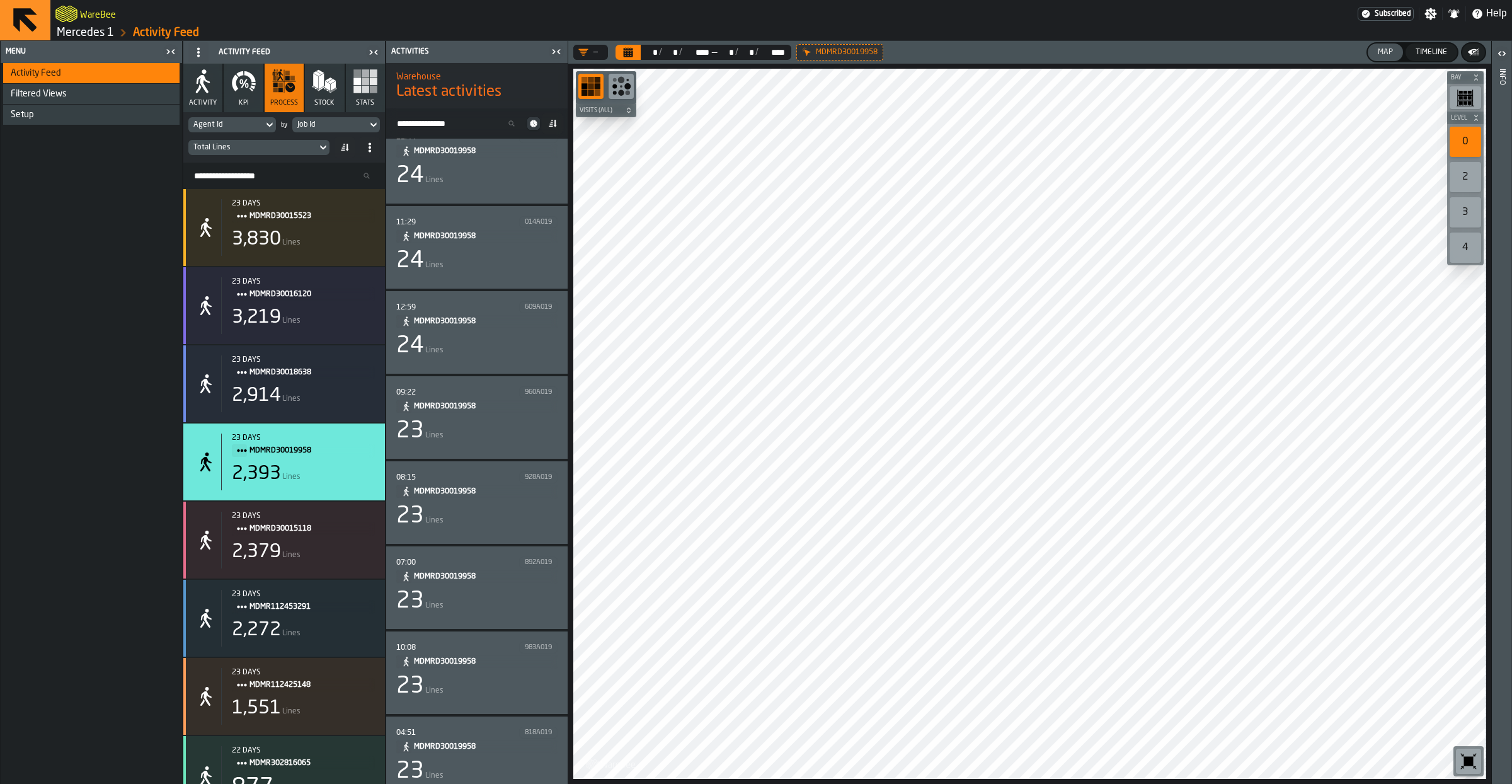
scroll to position [1189, 0]
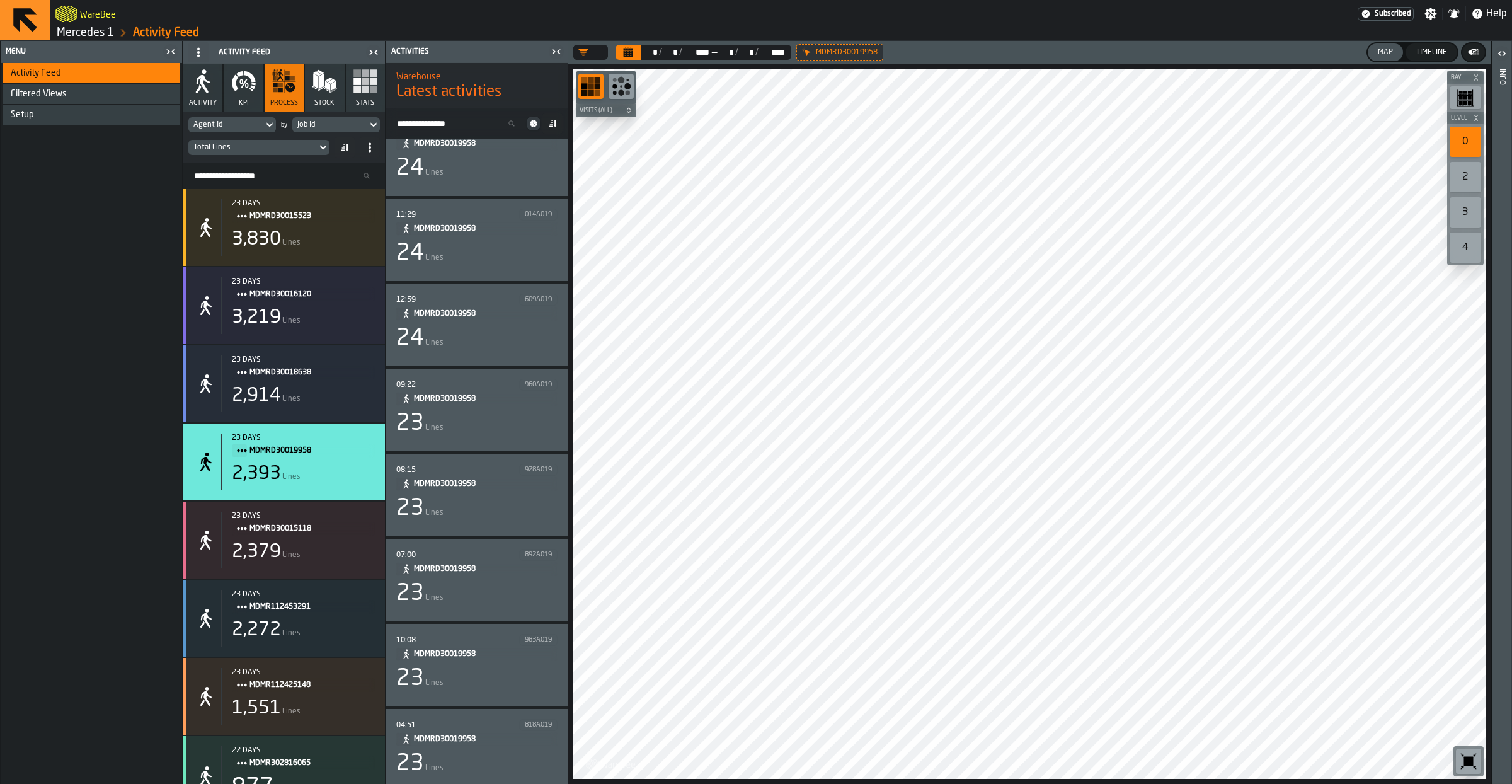
click at [466, 117] on input "Search Activity" at bounding box center [458, 124] width 133 height 17
paste input "*******"
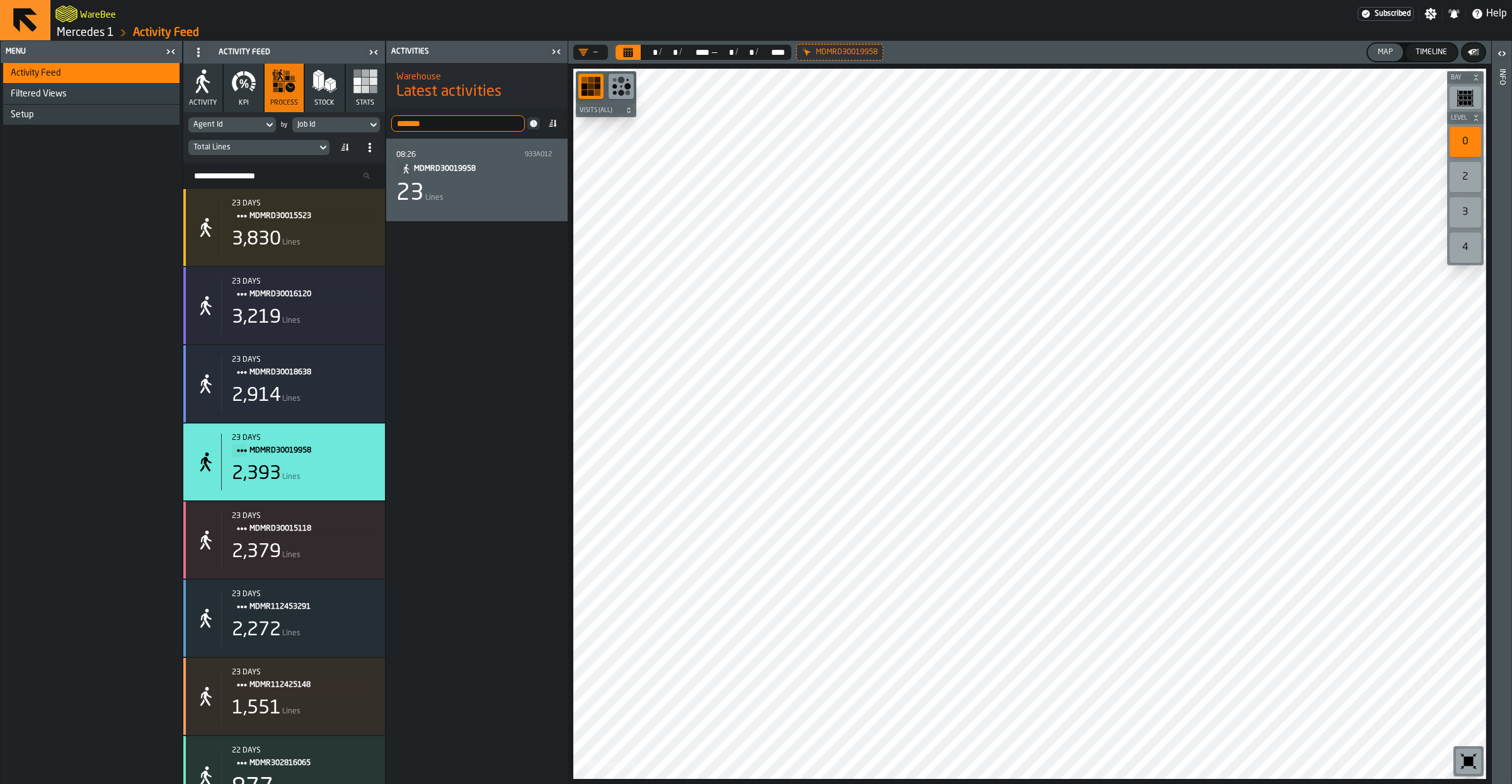
scroll to position [0, 0]
type input "*******"
click at [504, 204] on div "23 Lines" at bounding box center [477, 193] width 161 height 25
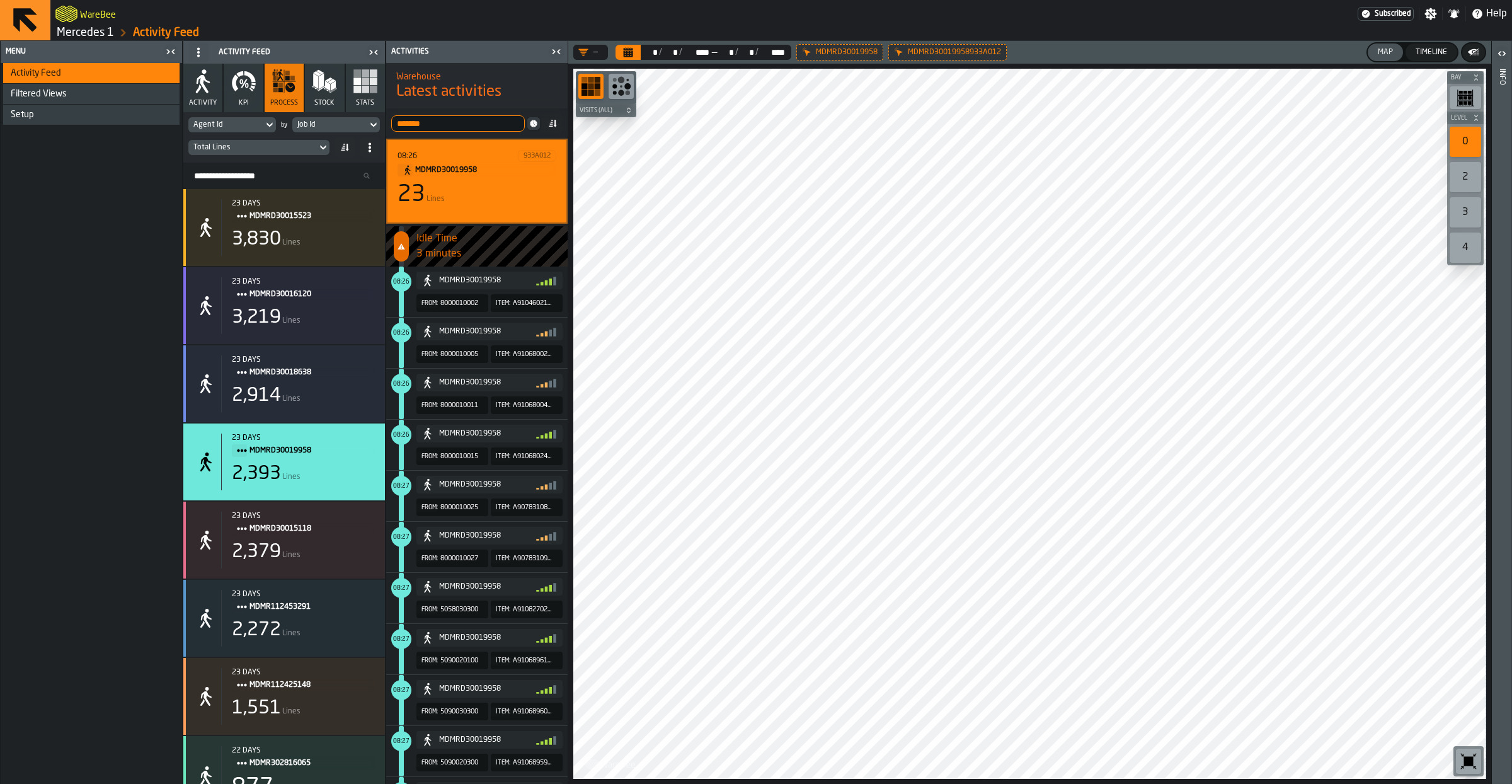
click at [556, 50] on icon "button-toggle-Close me" at bounding box center [556, 52] width 15 height 15
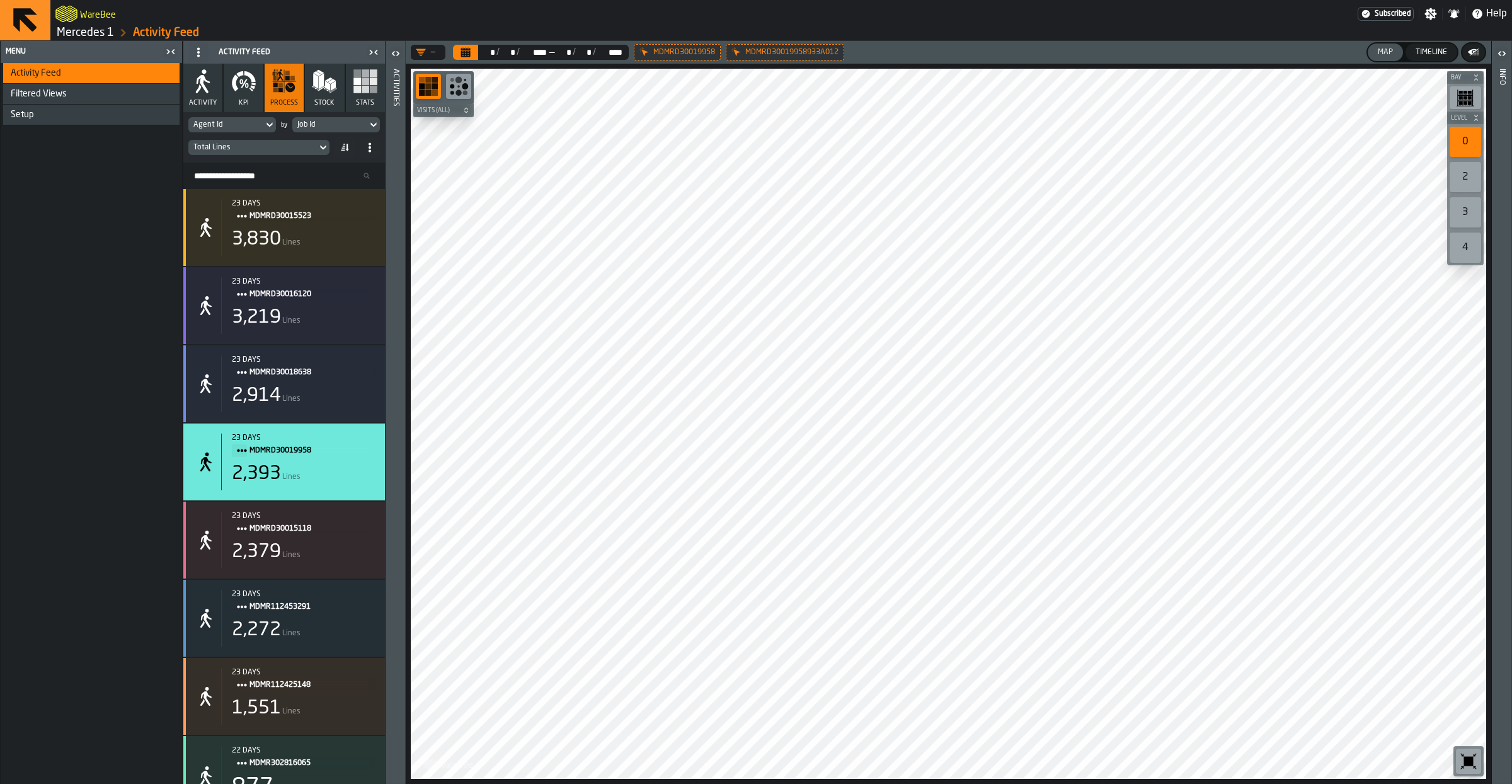
click at [397, 49] on icon "button-toggle-Open" at bounding box center [395, 54] width 15 height 15
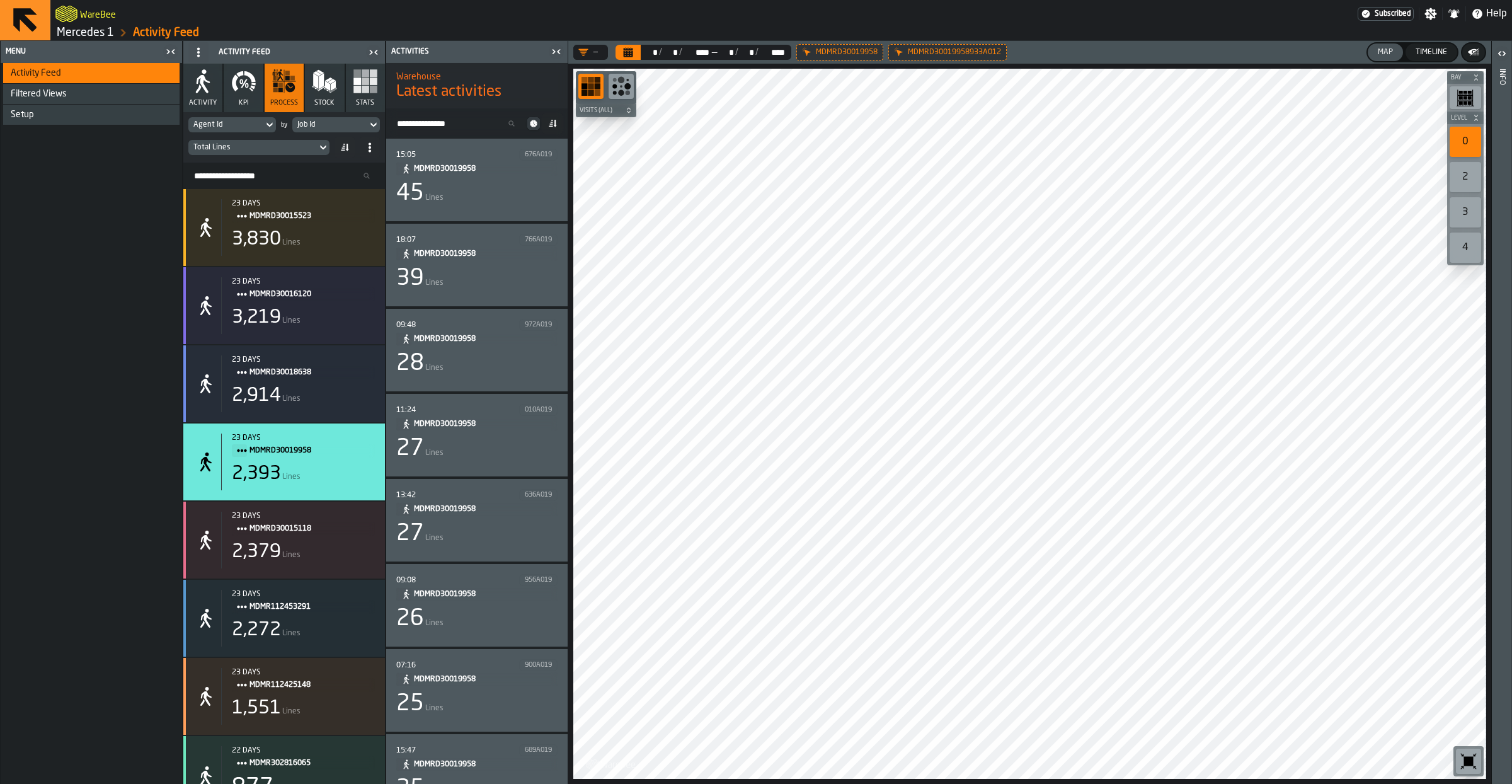
click at [476, 125] on input "Search Activity" at bounding box center [458, 124] width 133 height 17
paste input "*******"
type input "*******"
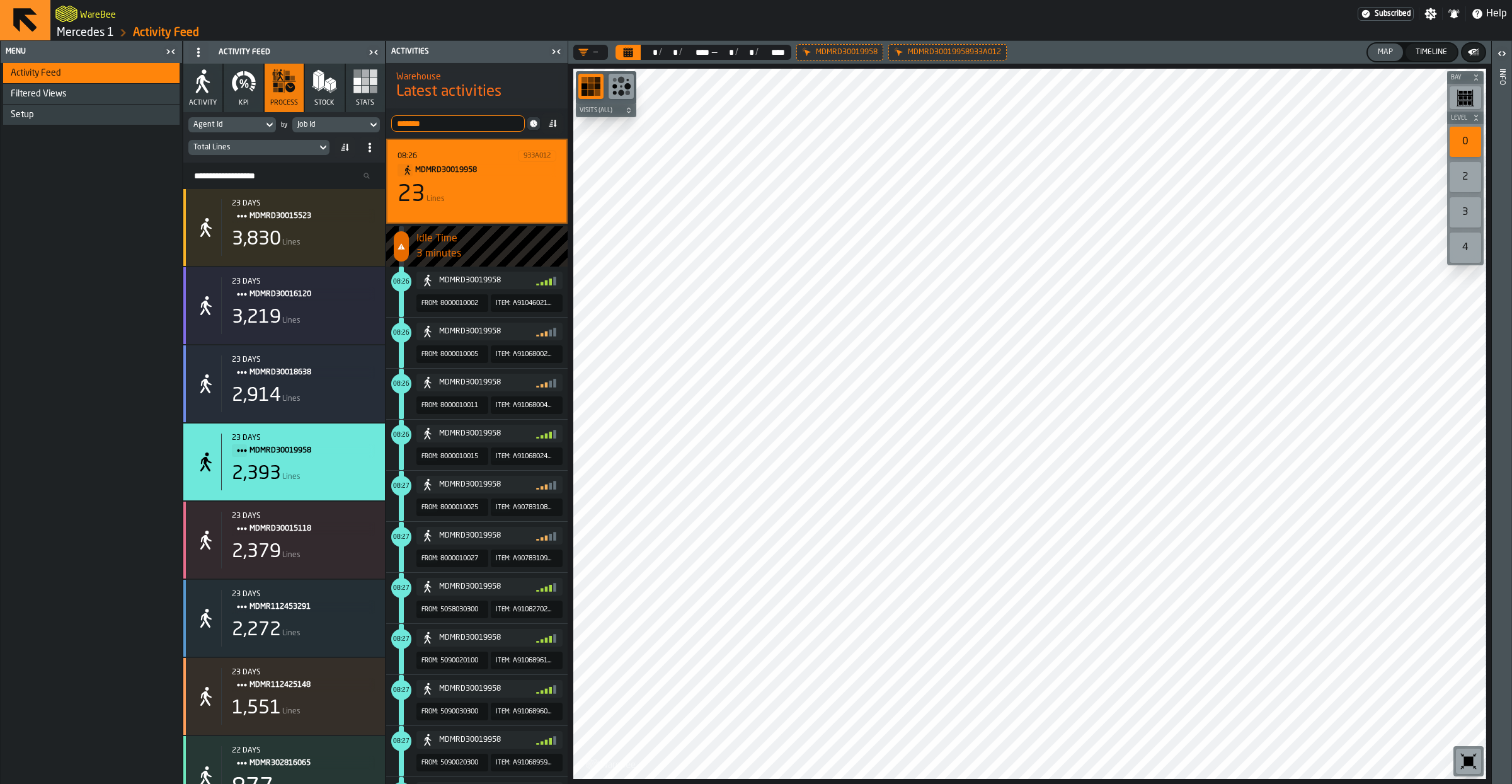
click at [374, 62] on header "Activity Feed" at bounding box center [284, 52] width 202 height 22
click at [374, 56] on icon "button-toggle-Close me" at bounding box center [373, 52] width 15 height 15
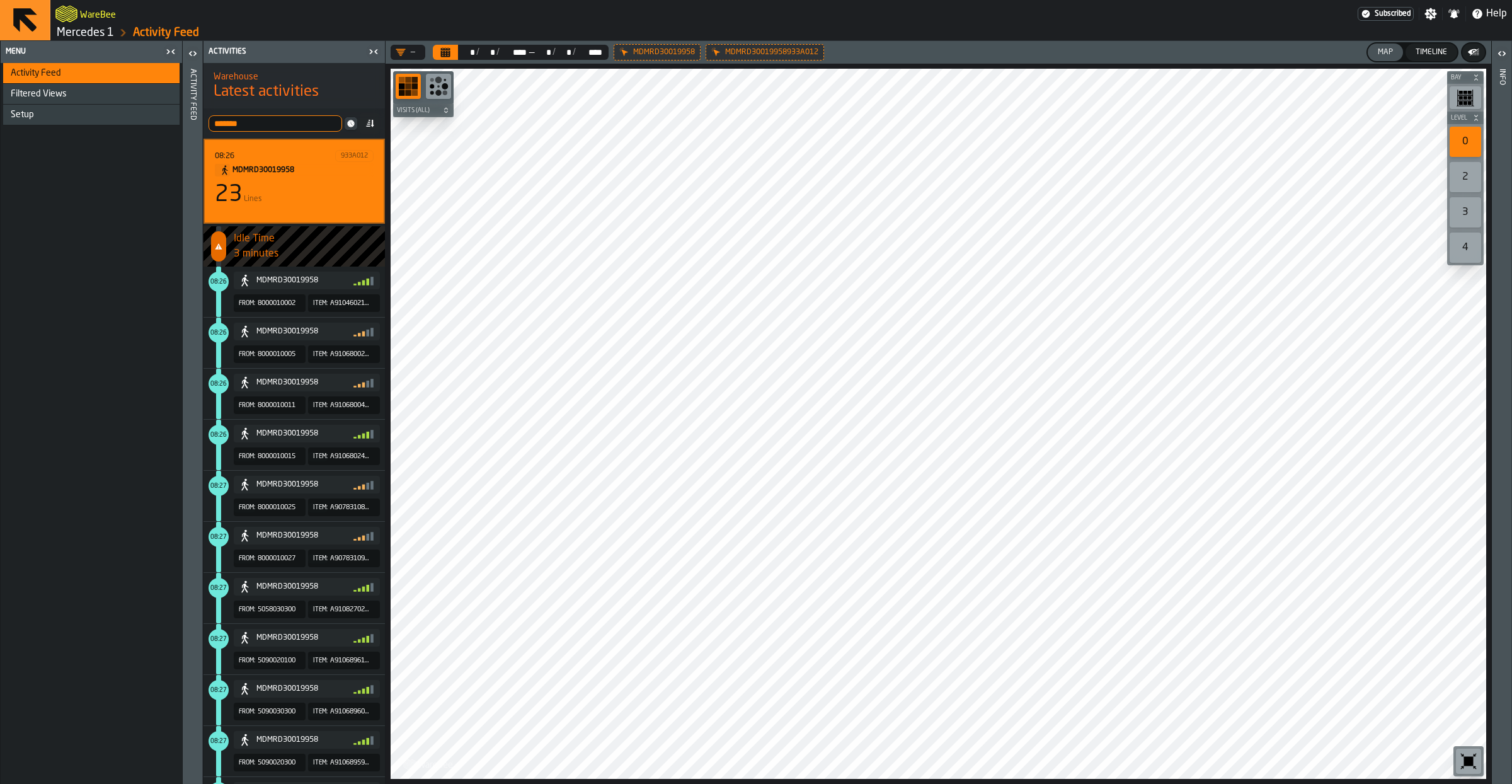
click at [175, 55] on icon "button-toggle-Close me" at bounding box center [170, 52] width 15 height 15
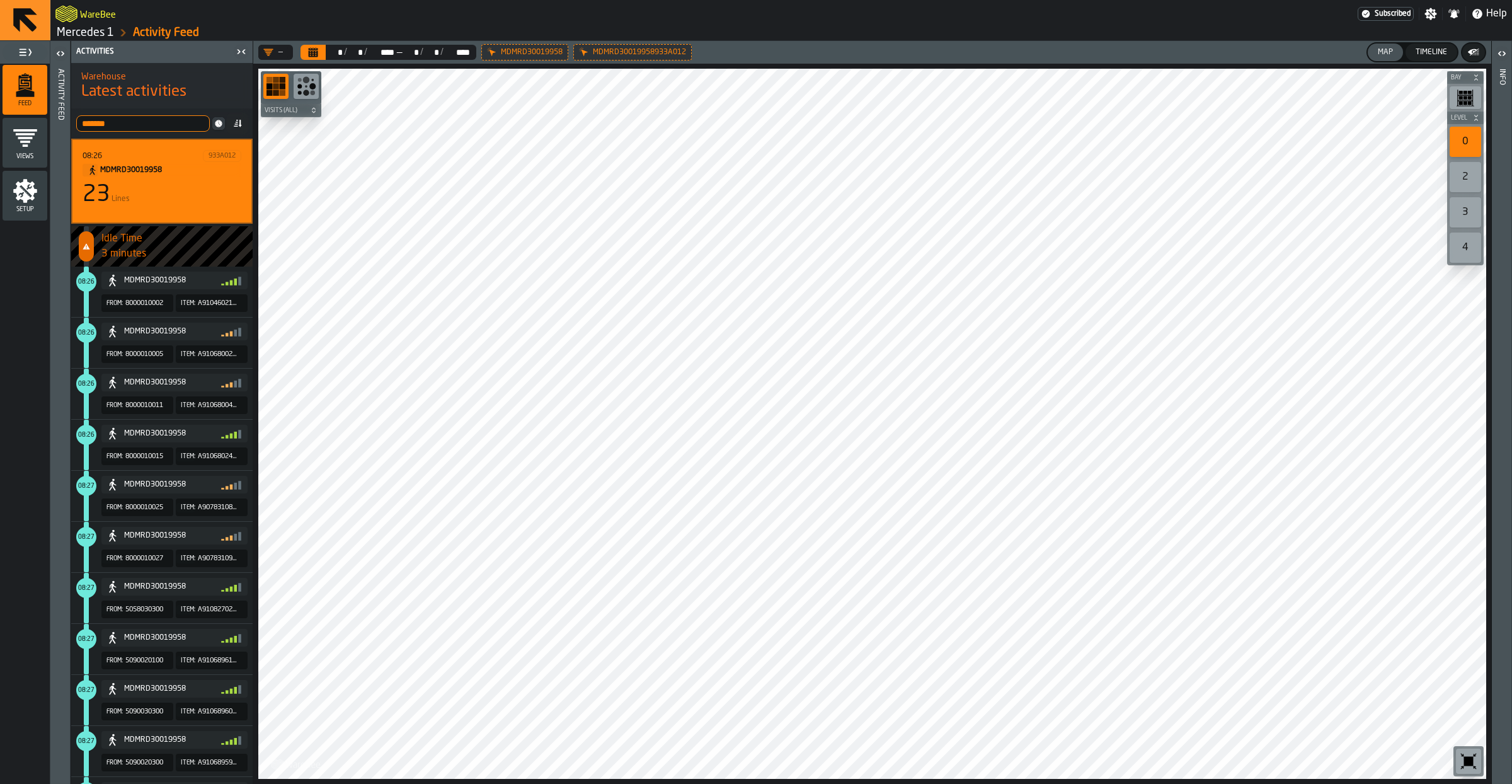
click at [1475, 761] on icon "button-toolbar-undefined" at bounding box center [1468, 761] width 20 height 20
click at [1506, 54] on icon "button-toggle-Open" at bounding box center [1502, 54] width 15 height 15
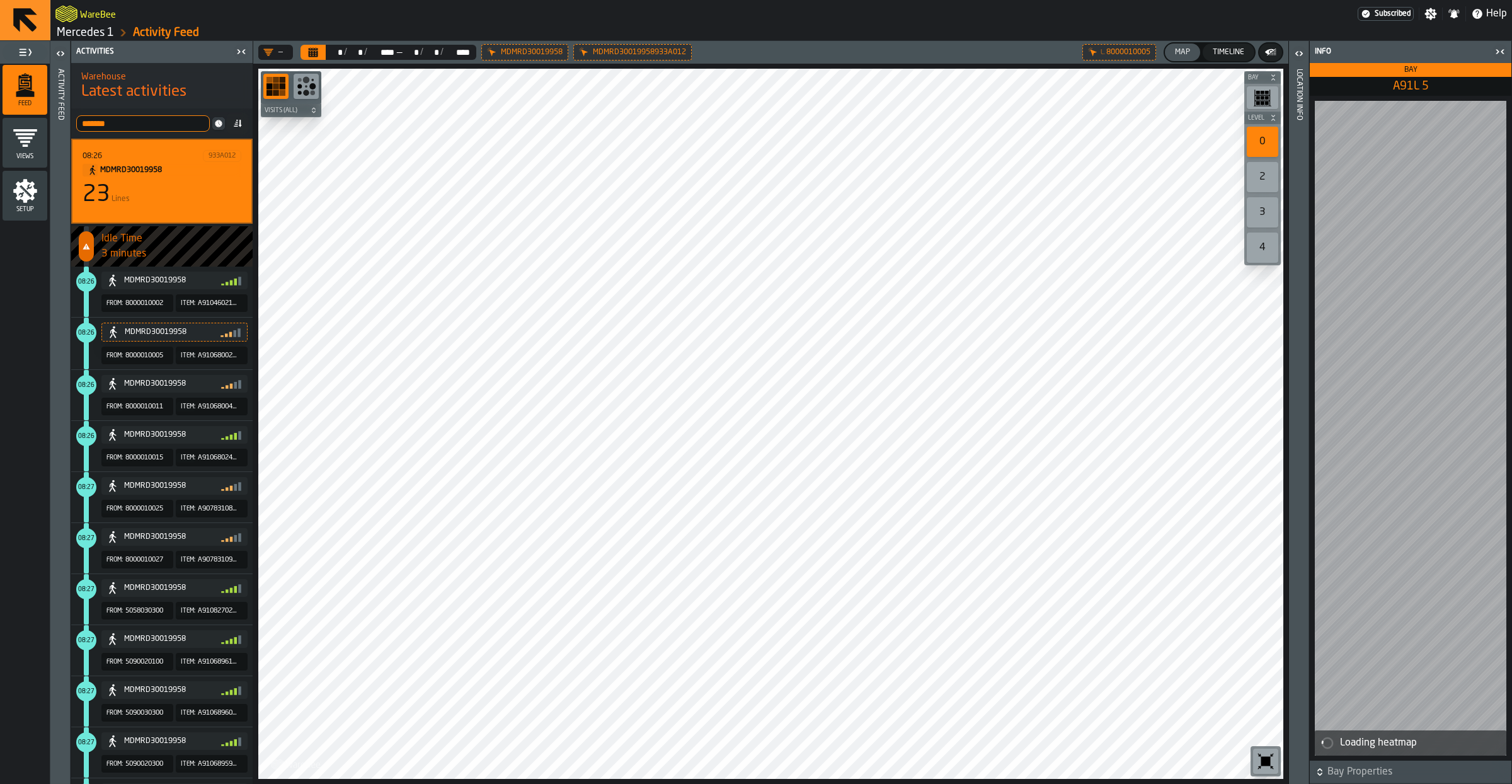
click at [1301, 54] on icon "button-toggle-Open" at bounding box center [1299, 54] width 15 height 15
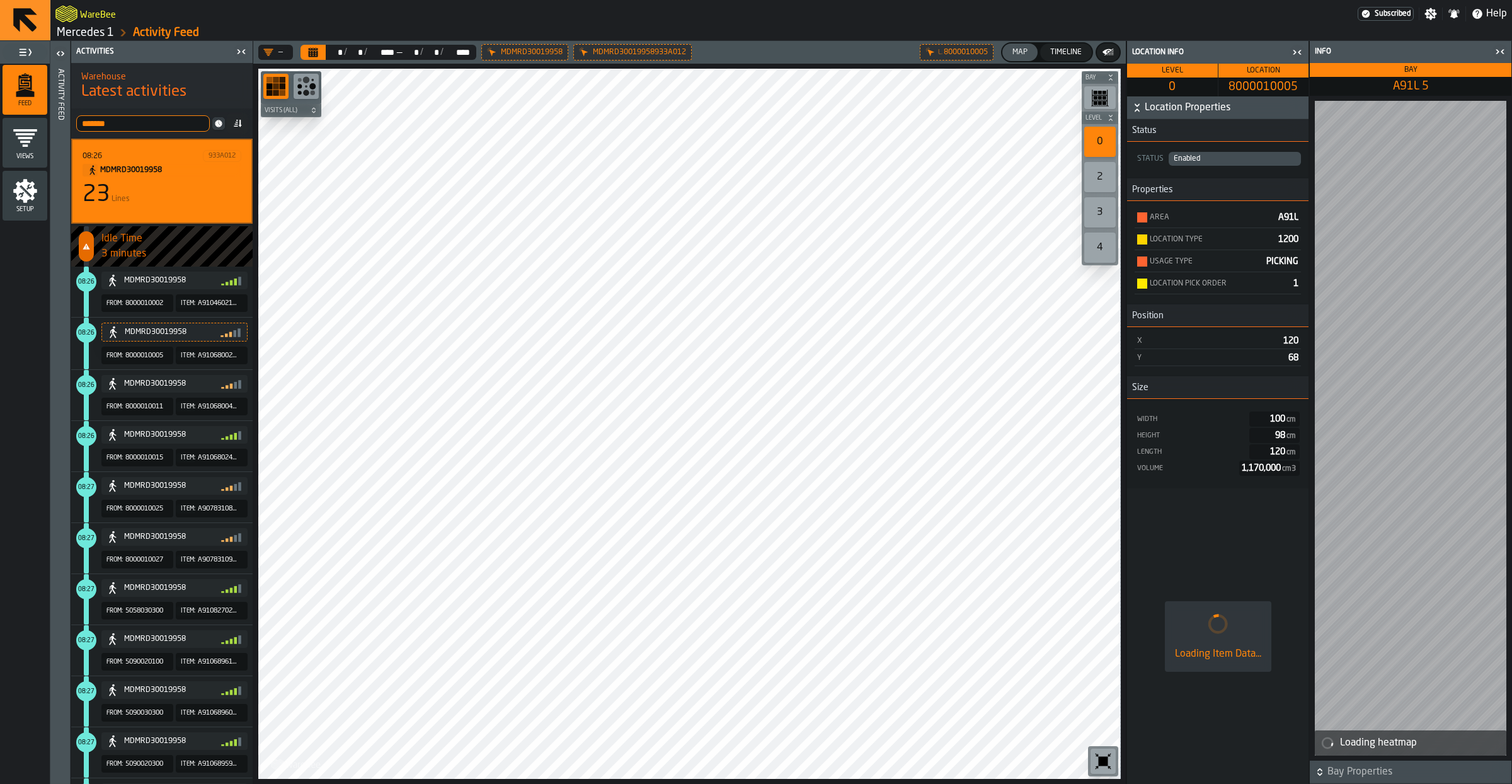
click at [1326, 775] on h6 "Bay Properties" at bounding box center [1411, 771] width 196 height 15
